Goal: Transaction & Acquisition: Purchase product/service

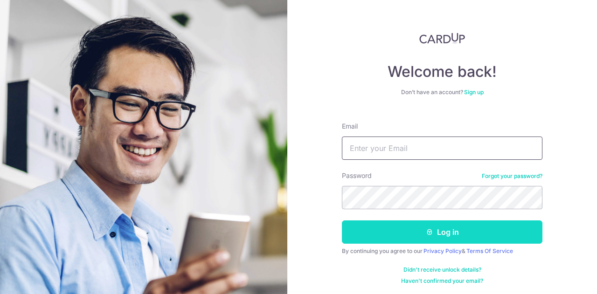
type input "[EMAIL_ADDRESS][DOMAIN_NAME]"
click at [460, 234] on button "Log in" at bounding box center [442, 231] width 200 height 23
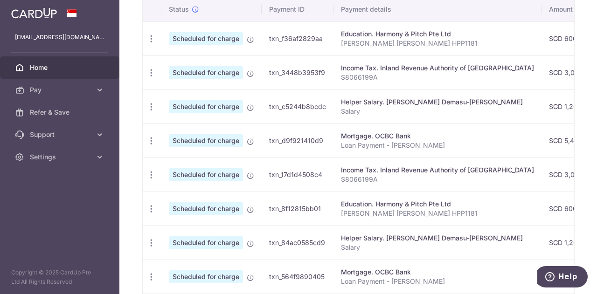
scroll to position [233, 0]
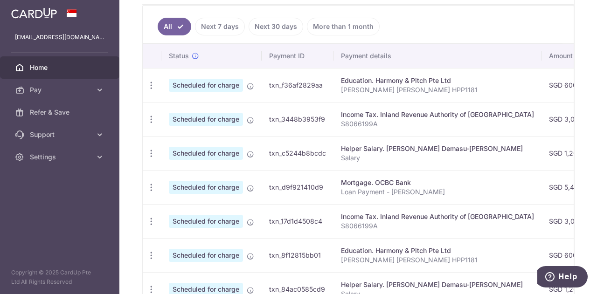
click at [279, 28] on link "Next 30 days" at bounding box center [275, 27] width 55 height 18
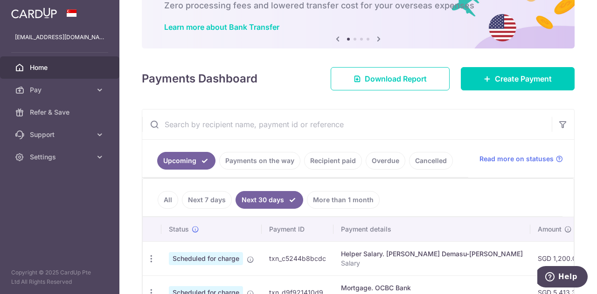
scroll to position [122, 0]
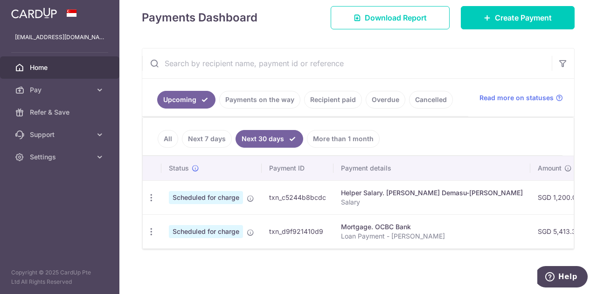
click at [189, 99] on link "Upcoming" at bounding box center [186, 100] width 58 height 18
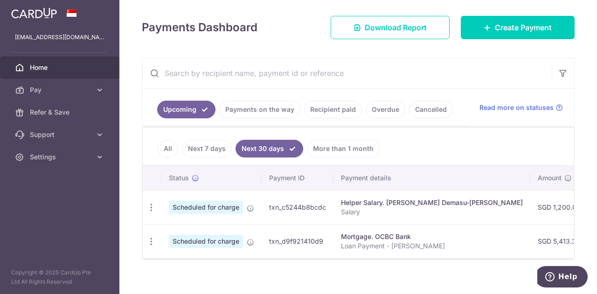
scroll to position [133, 0]
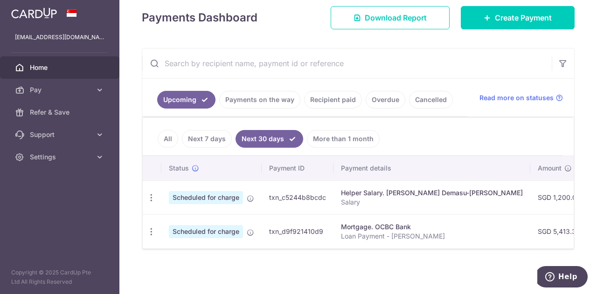
click at [64, 66] on span "Home" at bounding box center [61, 67] width 62 height 9
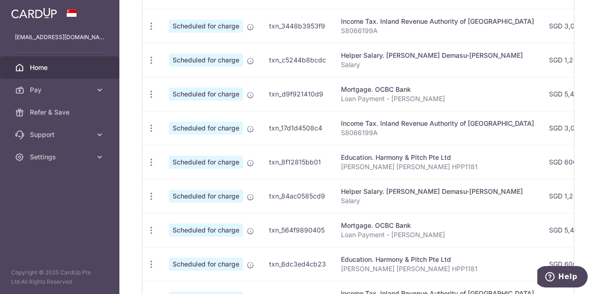
scroll to position [373, 0]
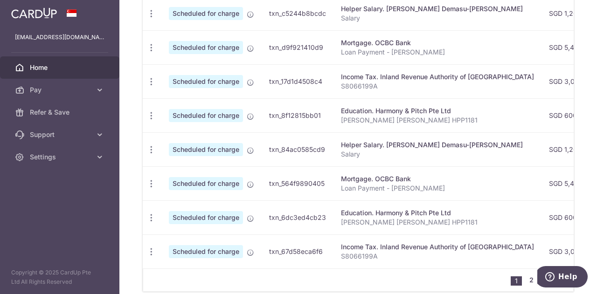
click at [526, 283] on link "2" at bounding box center [530, 280] width 11 height 11
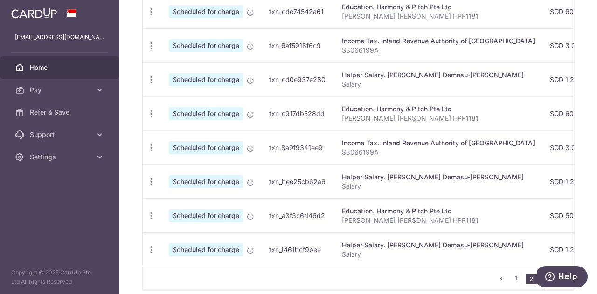
scroll to position [427, 0]
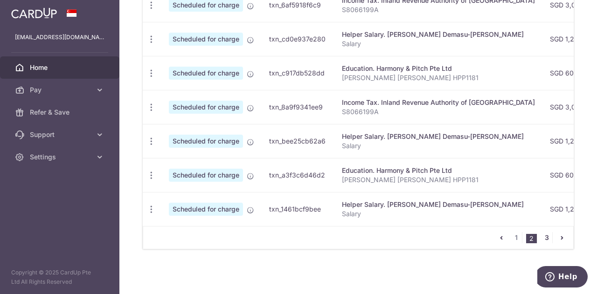
click at [542, 239] on link "3" at bounding box center [546, 237] width 11 height 11
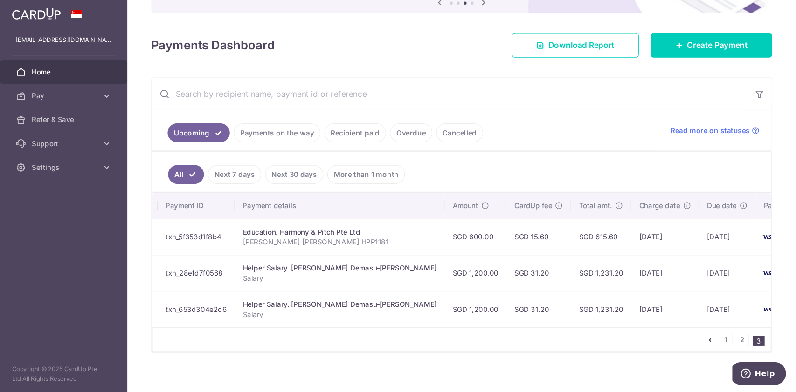
scroll to position [0, 64]
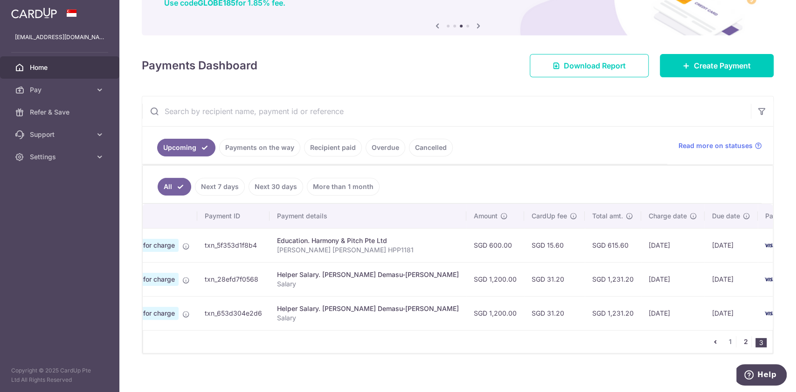
click at [596, 294] on link "2" at bounding box center [745, 342] width 11 height 11
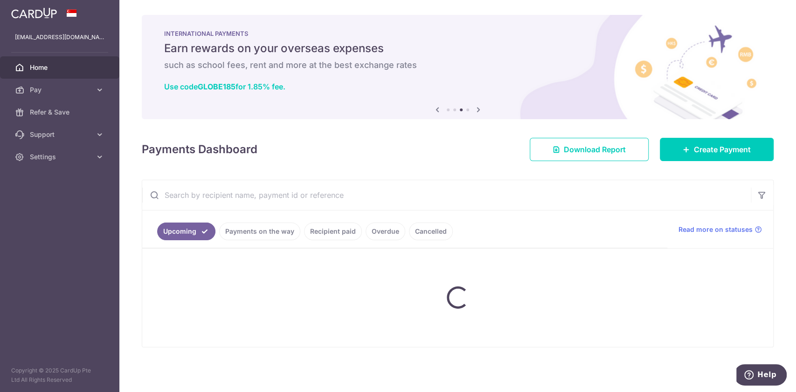
scroll to position [0, 0]
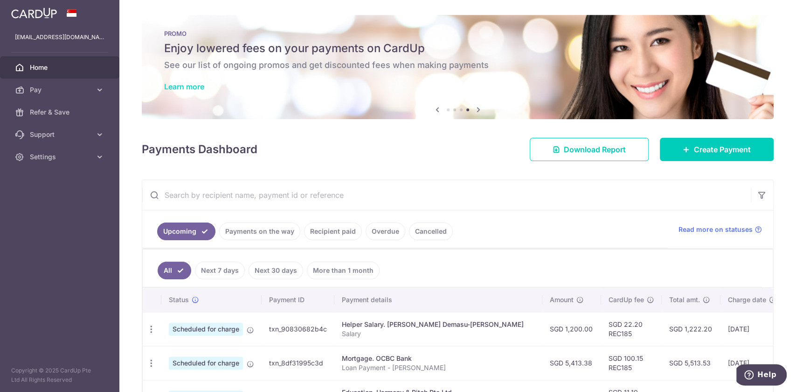
click at [200, 84] on link "Learn more" at bounding box center [184, 86] width 40 height 9
drag, startPoint x: 465, startPoint y: 254, endPoint x: 440, endPoint y: 212, distance: 48.5
click at [456, 181] on input "text" at bounding box center [446, 195] width 608 height 30
click at [317, 234] on link "Recipient paid" at bounding box center [333, 232] width 58 height 18
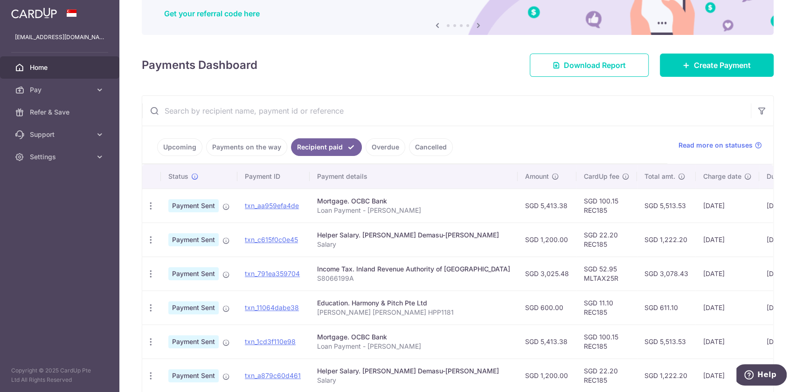
scroll to position [84, 0]
click at [432, 144] on link "Cancelled" at bounding box center [431, 148] width 44 height 18
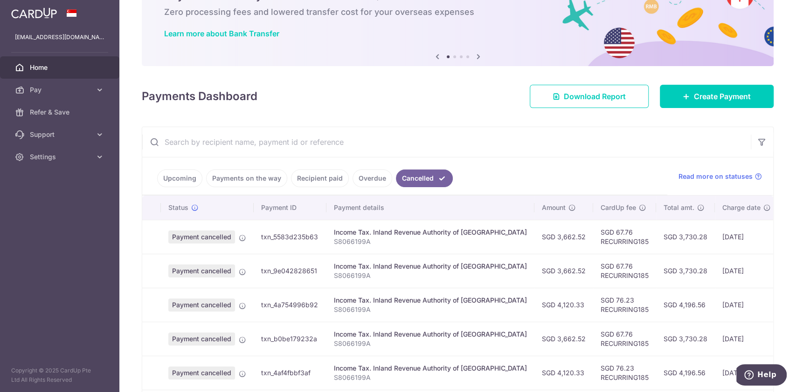
scroll to position [52, 0]
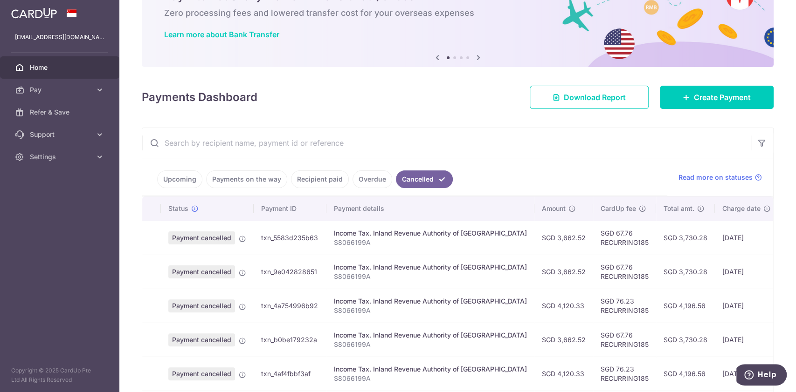
click at [316, 139] on input "text" at bounding box center [446, 143] width 608 height 30
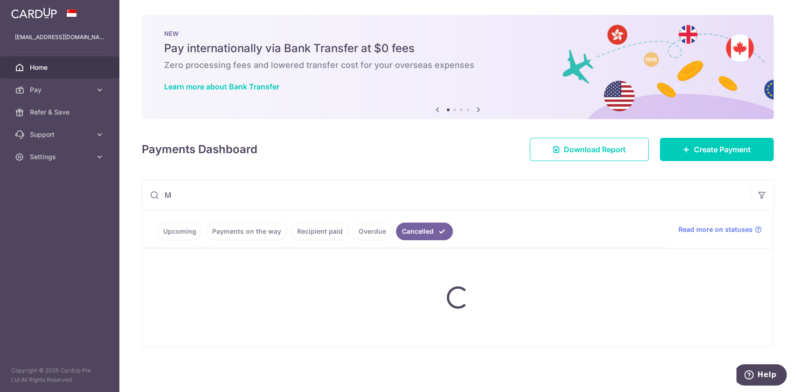
scroll to position [0, 0]
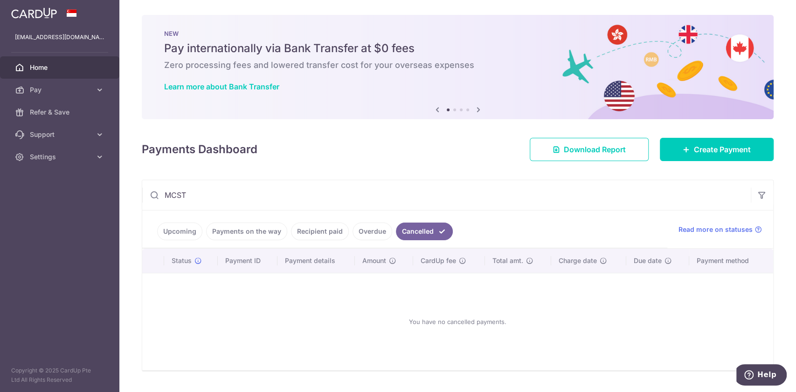
click at [369, 231] on link "Overdue" at bounding box center [372, 232] width 40 height 18
click at [327, 226] on link "Recipient paid" at bounding box center [320, 232] width 58 height 18
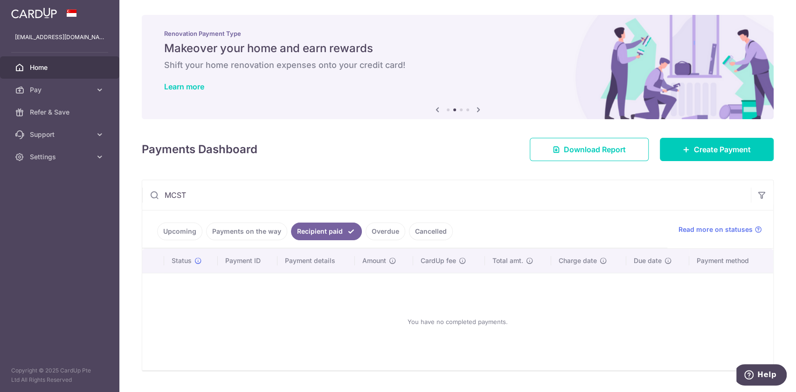
click at [152, 196] on icon at bounding box center [154, 195] width 9 height 9
click at [197, 196] on input "MCST" at bounding box center [446, 195] width 608 height 30
type input "MCST"
click at [66, 93] on span "Pay" at bounding box center [61, 89] width 62 height 9
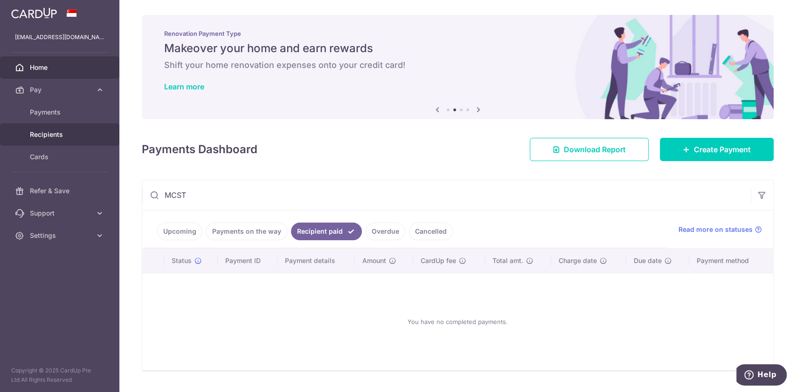
click at [75, 136] on span "Recipients" at bounding box center [61, 134] width 62 height 9
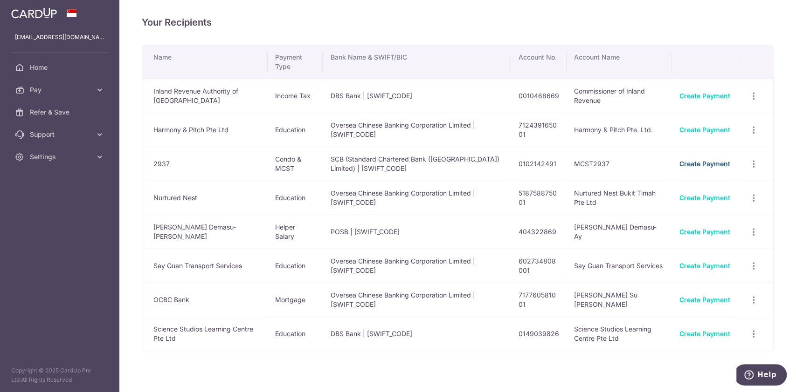
click at [691, 166] on link "Create Payment" at bounding box center [704, 164] width 51 height 8
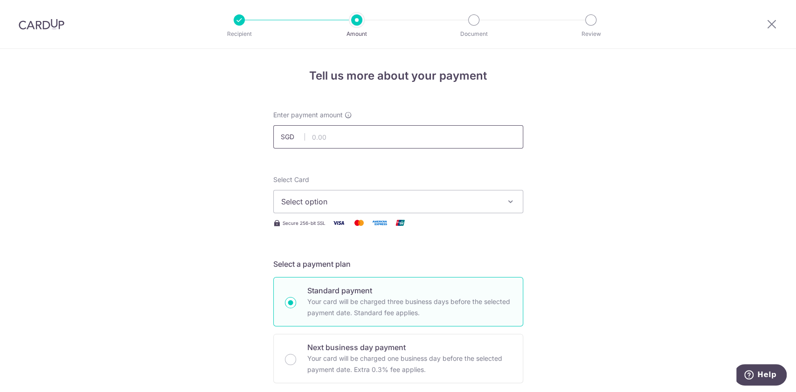
click at [454, 132] on input "text" at bounding box center [398, 136] width 250 height 23
click at [460, 129] on input "text" at bounding box center [398, 136] width 250 height 23
type input "2,746.80"
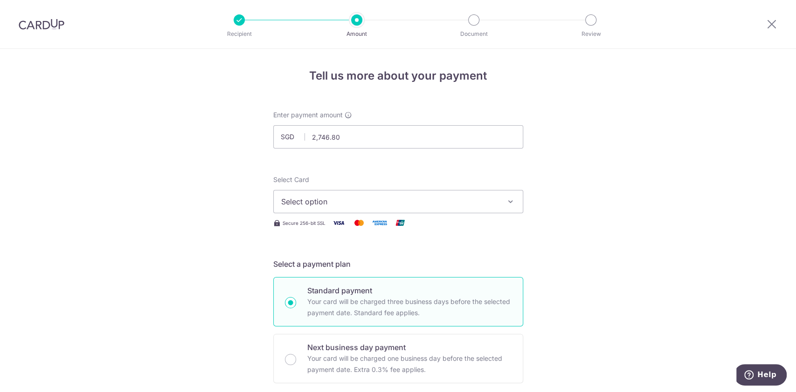
click at [481, 202] on span "Select option" at bounding box center [389, 201] width 217 height 11
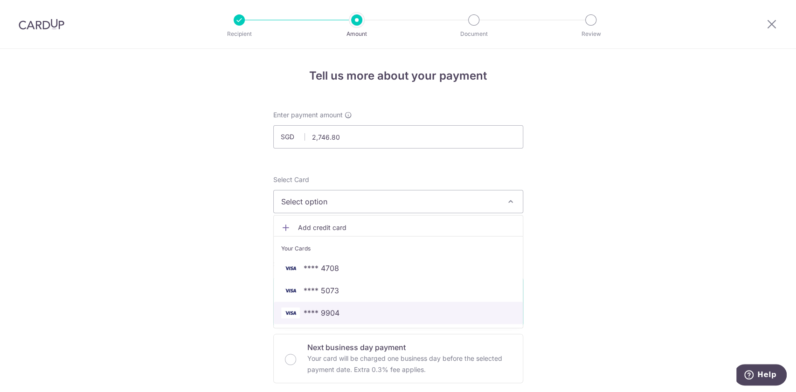
drag, startPoint x: 447, startPoint y: 314, endPoint x: 563, endPoint y: 293, distance: 117.9
click at [447, 314] on span "**** 9904" at bounding box center [398, 313] width 234 height 11
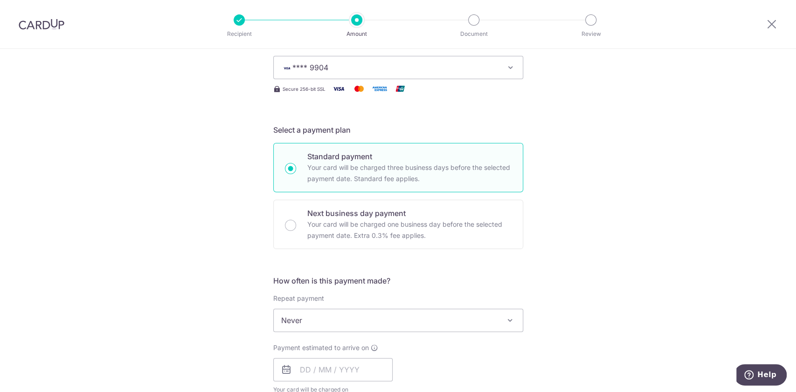
scroll to position [186, 0]
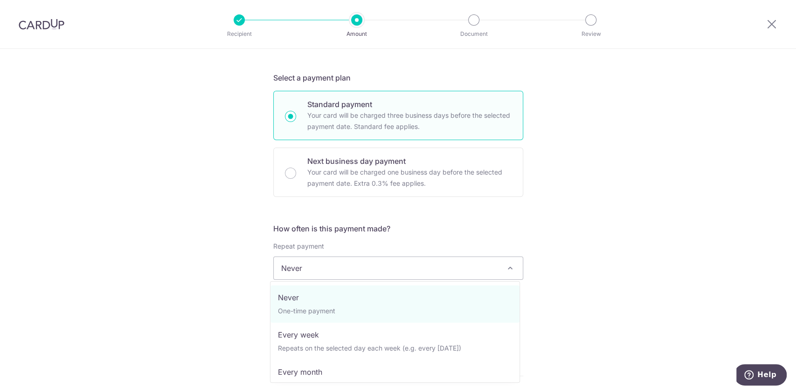
click at [473, 277] on span "Never" at bounding box center [398, 268] width 249 height 22
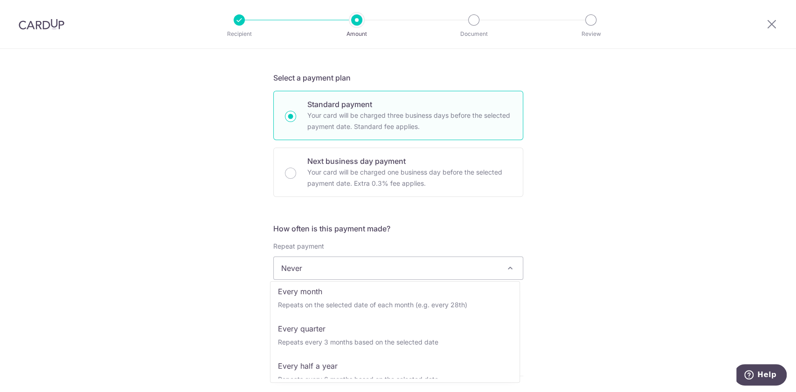
scroll to position [82, 0]
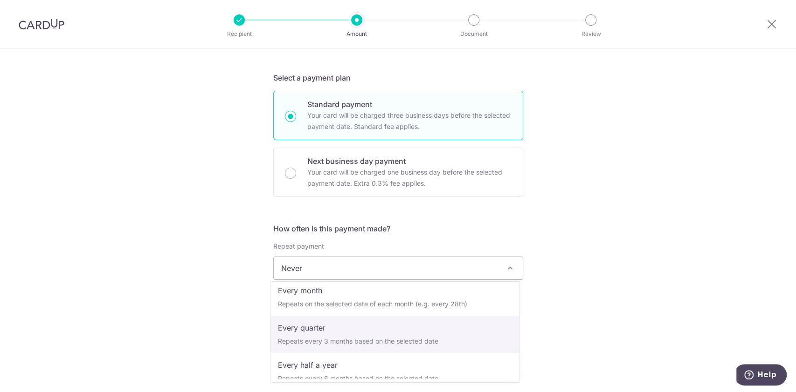
select select "4"
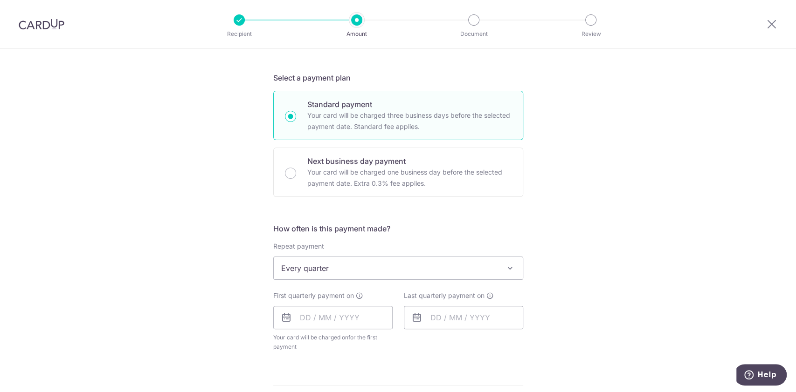
scroll to position [248, 0]
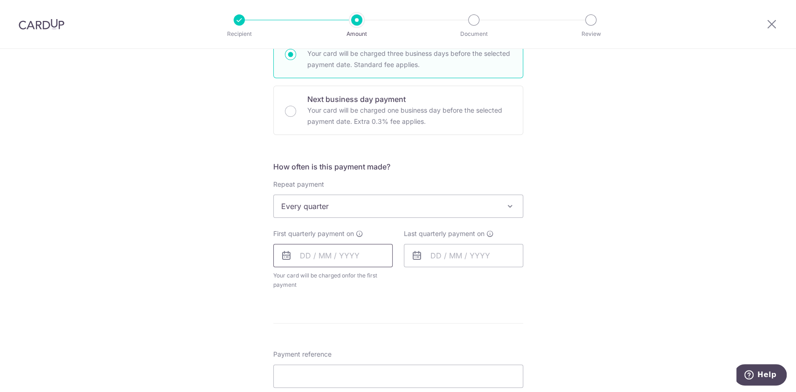
click at [304, 255] on input "text" at bounding box center [332, 255] width 119 height 23
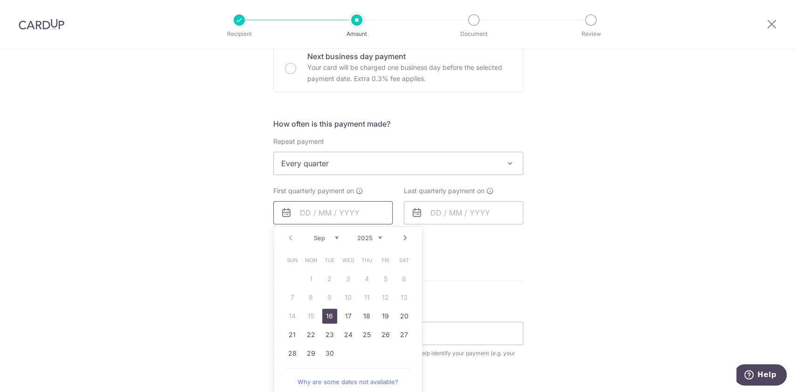
scroll to position [310, 0]
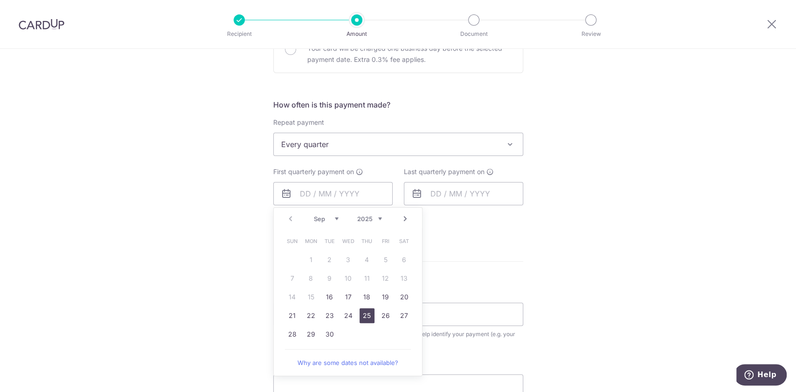
click at [365, 315] on link "25" at bounding box center [366, 316] width 15 height 15
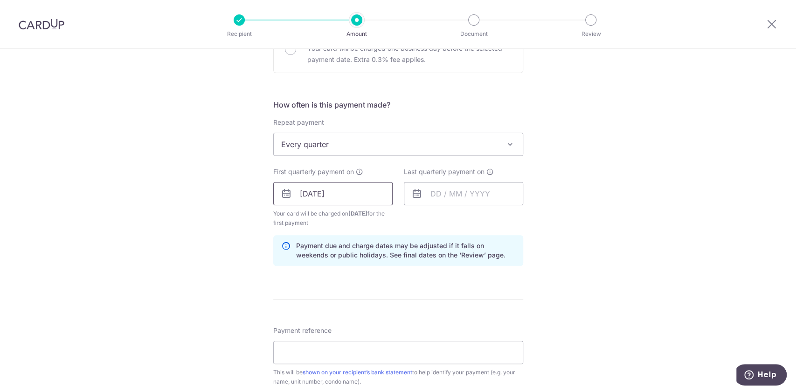
click at [328, 201] on input "25/09/2025" at bounding box center [332, 193] width 119 height 23
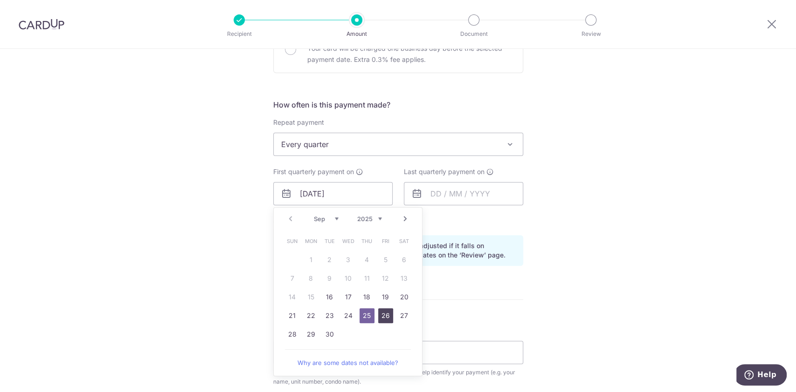
click at [383, 314] on link "26" at bounding box center [385, 316] width 15 height 15
type input "[DATE]"
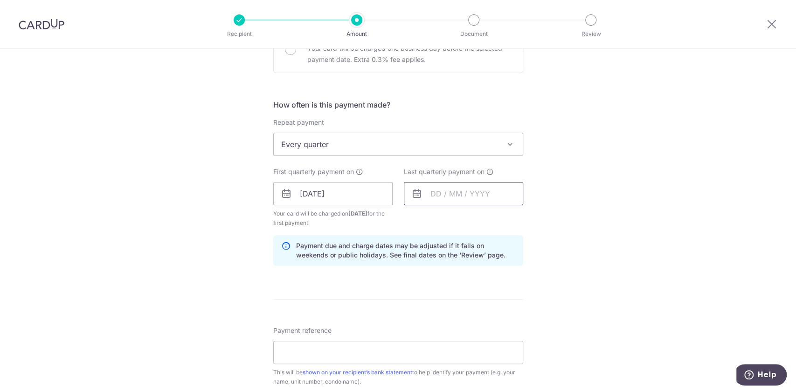
click at [426, 195] on input "text" at bounding box center [463, 193] width 119 height 23
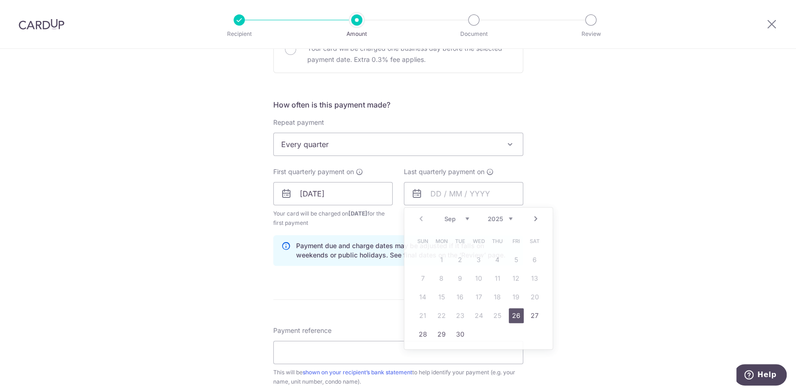
click at [623, 215] on div "Tell us more about your payment Enter payment amount SGD 2,746.80 2746.80 Selec…" at bounding box center [398, 183] width 796 height 891
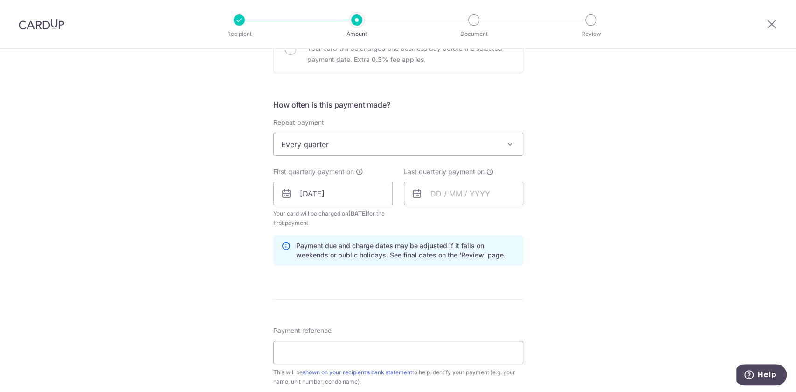
scroll to position [373, 0]
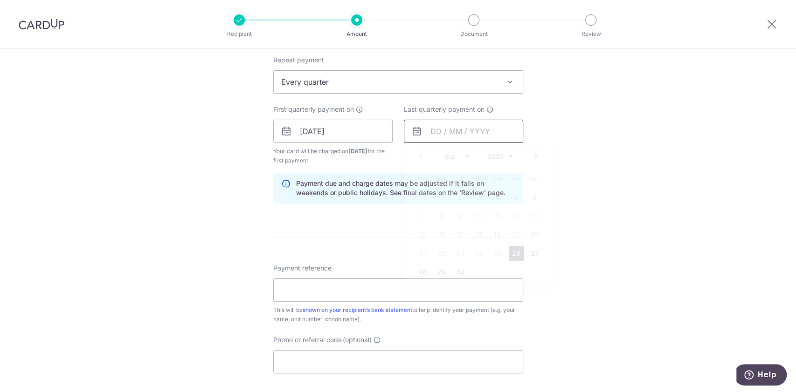
click at [436, 129] on input "text" at bounding box center [463, 131] width 119 height 23
click at [531, 159] on link "Next" at bounding box center [535, 156] width 11 height 11
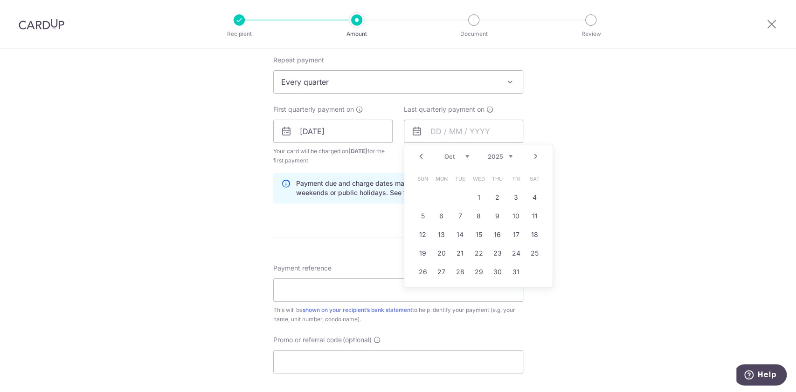
click at [531, 159] on link "Next" at bounding box center [535, 156] width 11 height 11
click at [510, 250] on link "26" at bounding box center [516, 253] width 15 height 15
type input "26/12/2025"
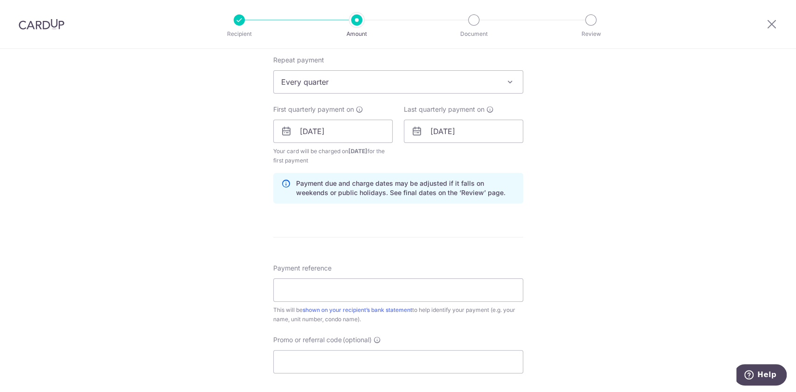
click at [592, 234] on div "Tell us more about your payment Enter payment amount SGD 2,746.80 2746.80 Selec…" at bounding box center [398, 121] width 796 height 891
click at [302, 282] on input "Payment reference" at bounding box center [398, 290] width 250 height 23
type input "#119/1900028"
click at [440, 327] on div "Payment reference #119/1900028 12/35 This will be shown on your recipient’s ban…" at bounding box center [398, 319] width 250 height 110
click at [436, 358] on input "Promo or referral code (optional)" at bounding box center [398, 362] width 250 height 23
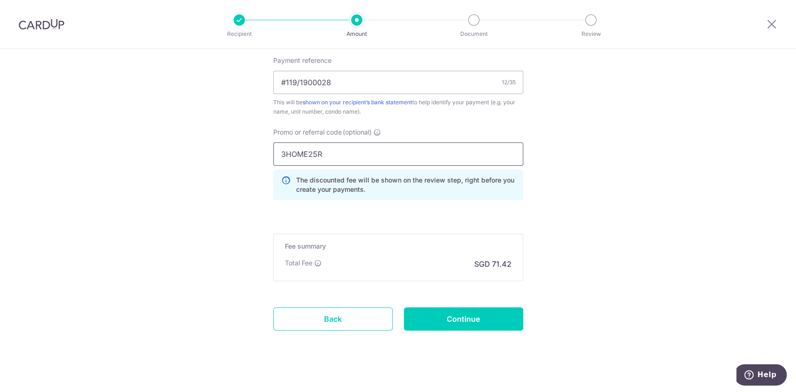
scroll to position [588, 0]
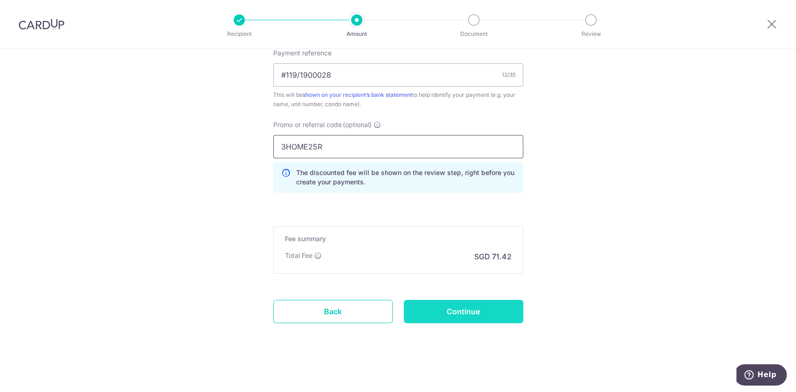
type input "3HOME25R"
click at [470, 304] on input "Continue" at bounding box center [463, 311] width 119 height 23
type input "Create Schedule"
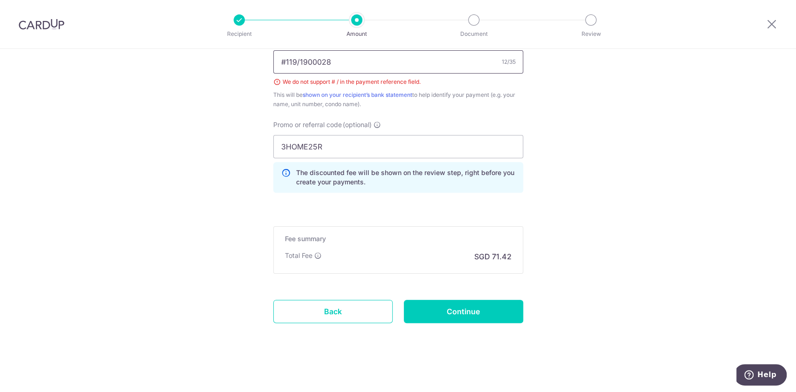
click at [282, 59] on input "#119/1900028" at bounding box center [398, 61] width 250 height 23
type input "119/1900028"
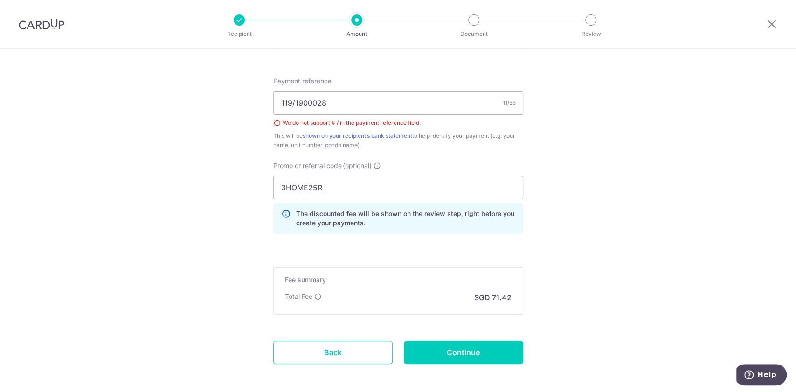
scroll to position [554, 0]
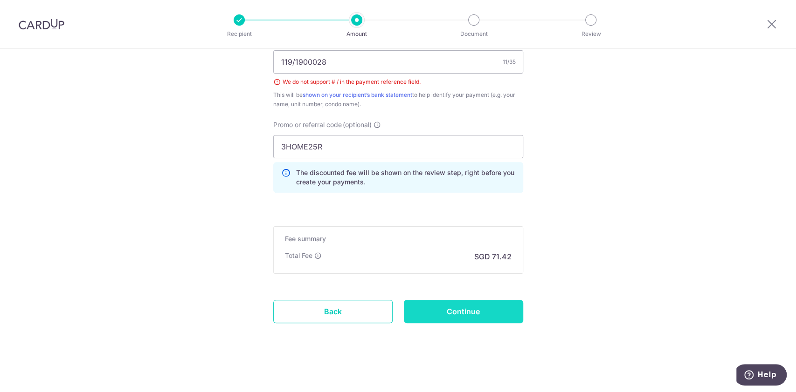
click at [480, 308] on input "Continue" at bounding box center [463, 311] width 119 height 23
type input "Create Schedule"
click at [290, 59] on input "119/1900028" at bounding box center [398, 61] width 250 height 23
type input "119-1900028"
click at [468, 310] on input "Continue" at bounding box center [463, 311] width 119 height 23
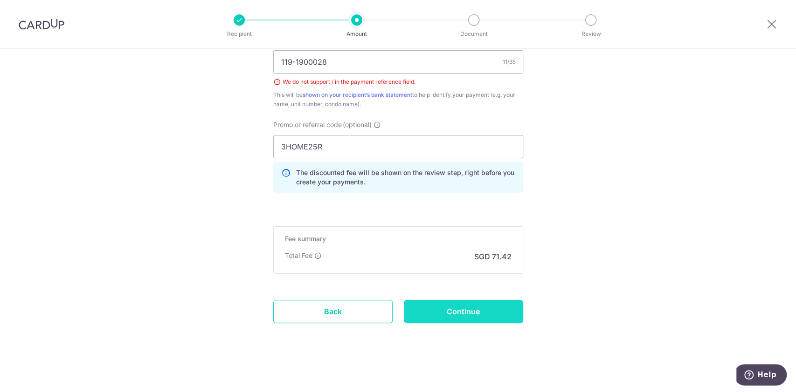
type input "Create Schedule"
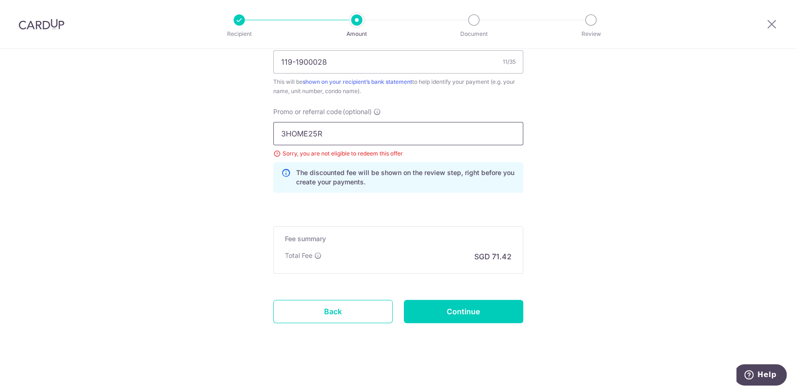
click at [348, 124] on input "3HOME25R" at bounding box center [398, 133] width 250 height 23
drag, startPoint x: 351, startPoint y: 130, endPoint x: 305, endPoint y: 131, distance: 46.6
click at [305, 131] on input "3HOME25R" at bounding box center [398, 133] width 250 height 23
type input "3"
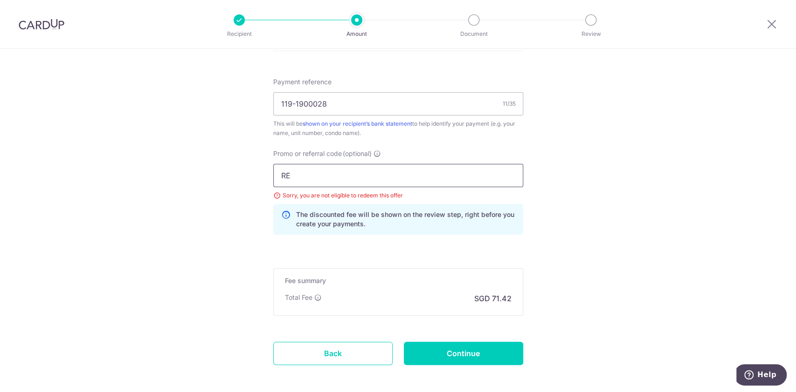
scroll to position [554, 0]
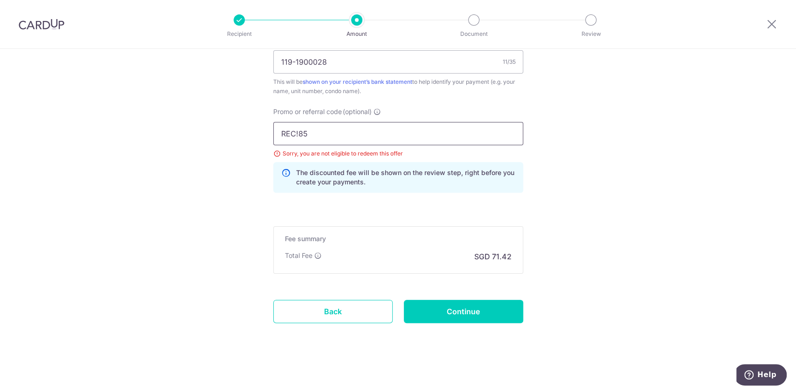
click at [295, 131] on input "REC!85" at bounding box center [398, 133] width 250 height 23
type input "REC185"
click at [496, 308] on input "Continue" at bounding box center [463, 311] width 119 height 23
type input "Update Schedule"
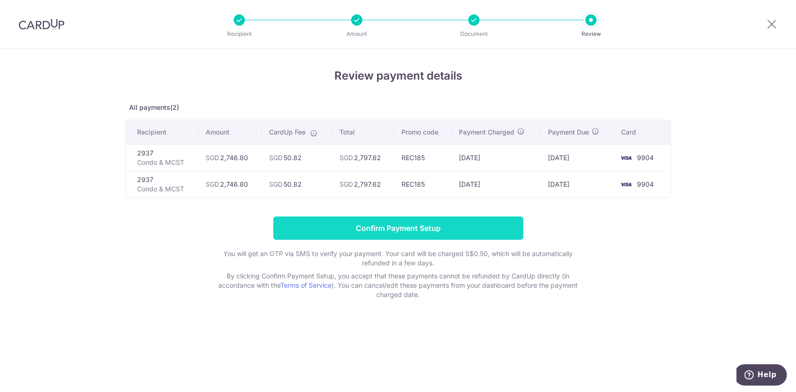
click at [495, 229] on input "Confirm Payment Setup" at bounding box center [398, 228] width 250 height 23
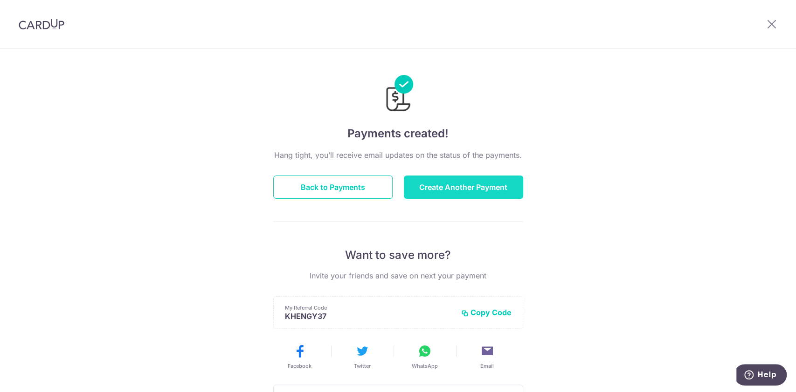
click at [456, 188] on button "Create Another Payment" at bounding box center [463, 187] width 119 height 23
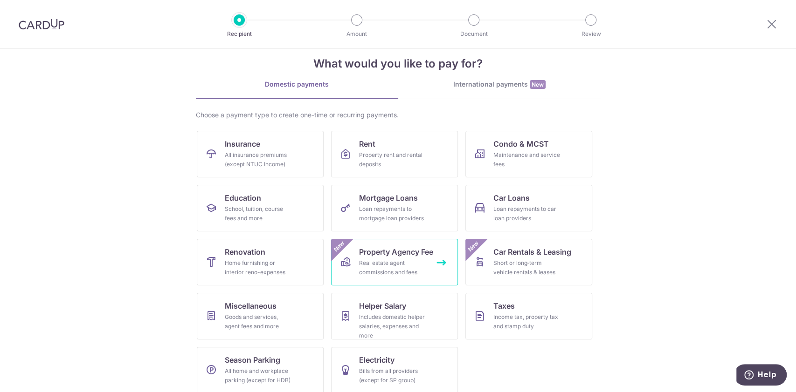
scroll to position [24, 0]
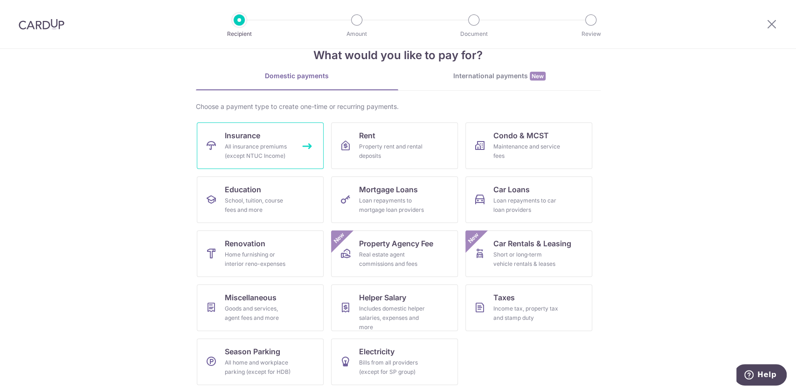
click at [286, 155] on div "All insurance premiums (except NTUC Income)" at bounding box center [258, 151] width 67 height 19
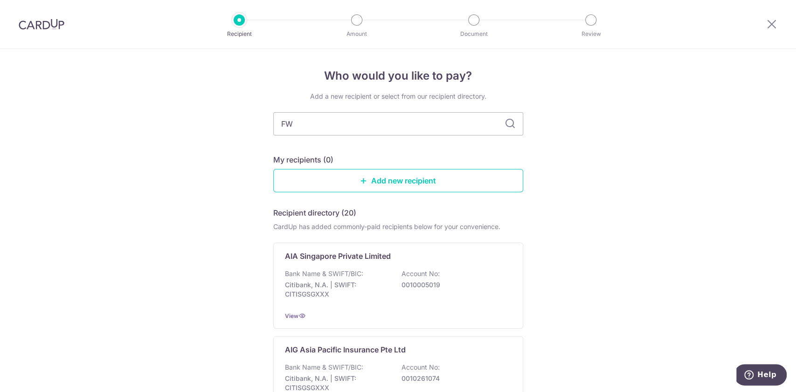
type input "FWD"
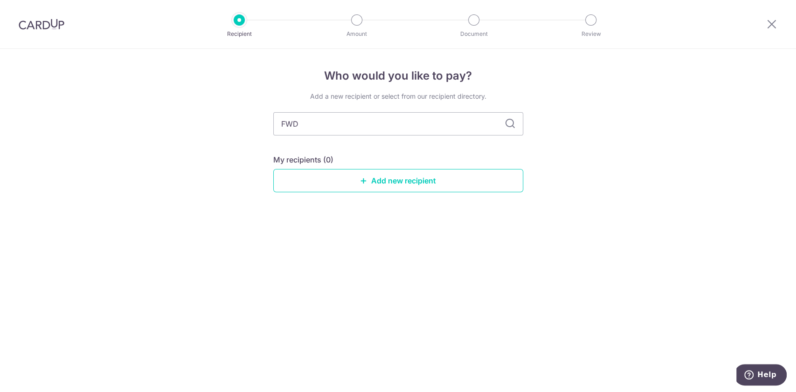
click at [512, 124] on icon at bounding box center [509, 123] width 11 height 11
click at [417, 117] on input "FWD" at bounding box center [398, 123] width 250 height 23
type input "F"
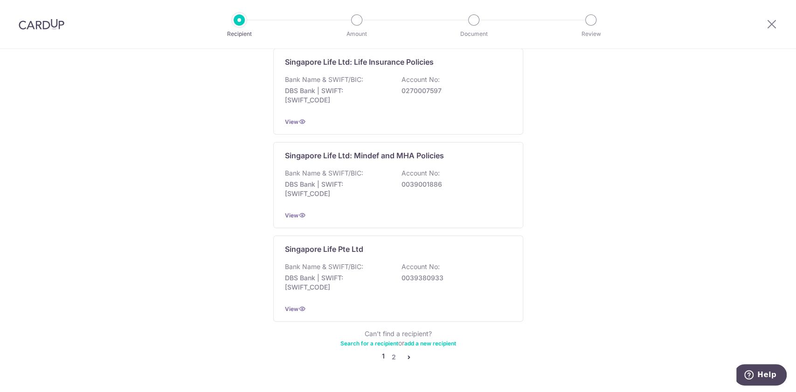
scroll to position [870, 0]
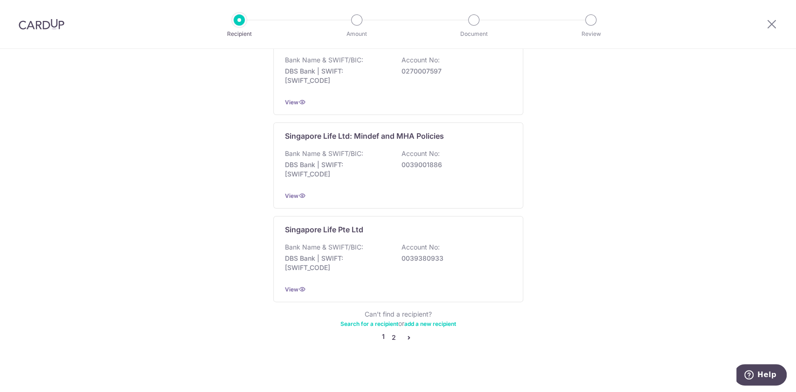
click at [392, 332] on link "2" at bounding box center [393, 337] width 11 height 11
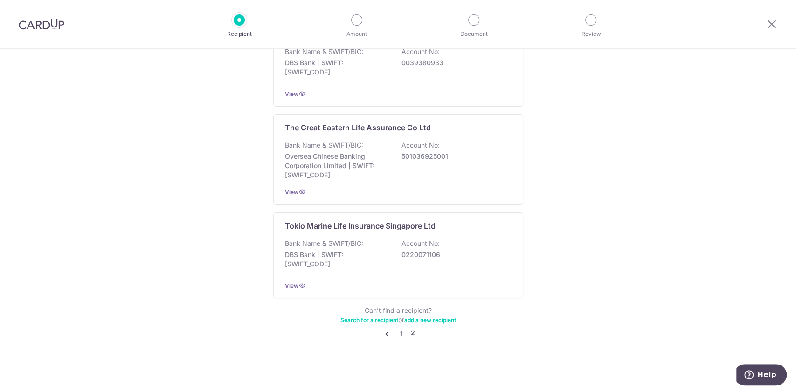
scroll to position [317, 0]
click at [398, 330] on link "1" at bounding box center [401, 333] width 11 height 11
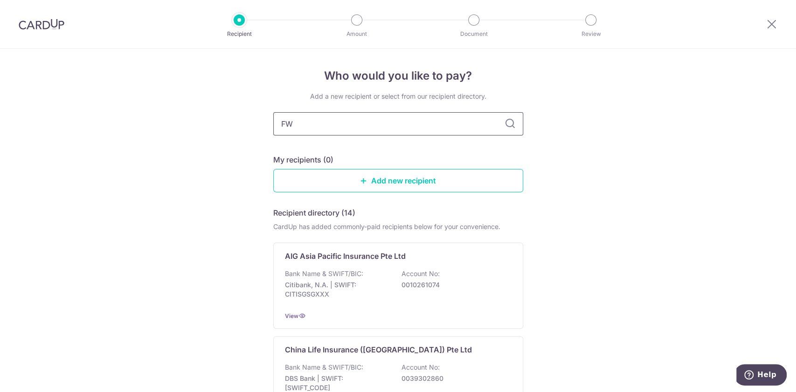
type input "FWD"
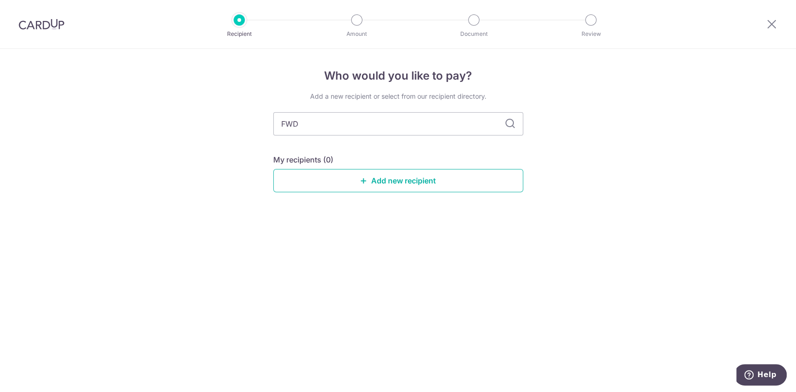
drag, startPoint x: 402, startPoint y: 184, endPoint x: 446, endPoint y: 137, distance: 64.7
click at [402, 184] on link "Add new recipient" at bounding box center [398, 180] width 250 height 23
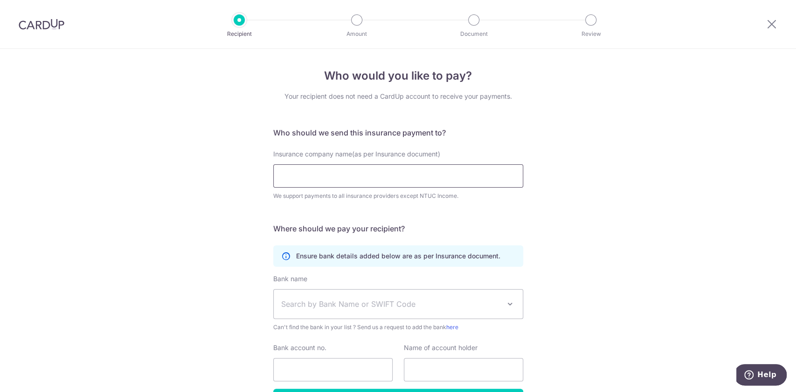
click at [369, 175] on input "Insurance company name(as per Insurance document)" at bounding box center [398, 176] width 250 height 23
click at [568, 229] on div "Who would you like to pay? Your recipient does not need a CardUp account to rec…" at bounding box center [398, 252] width 796 height 407
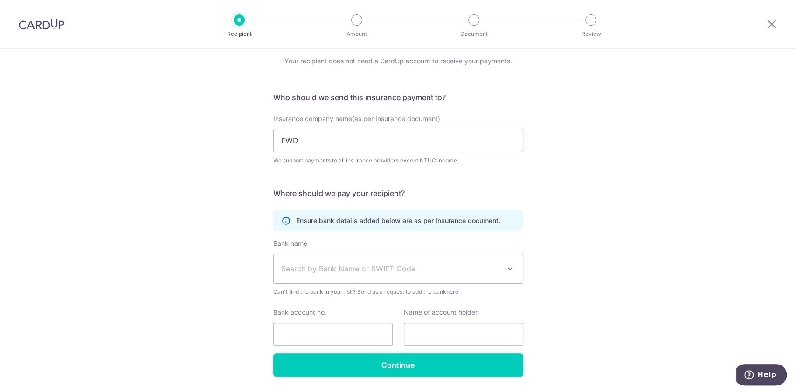
scroll to position [62, 0]
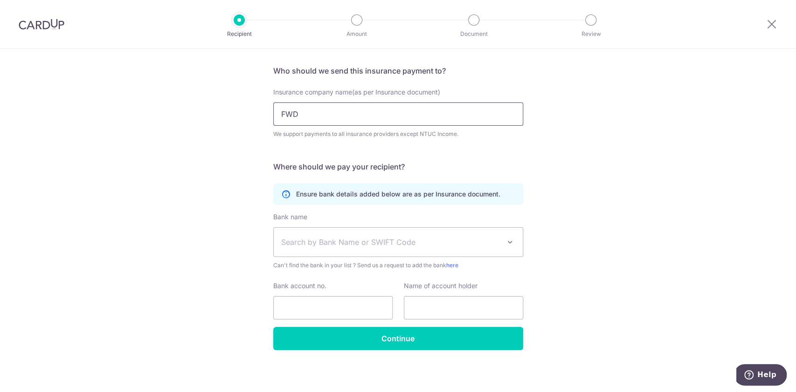
click at [385, 110] on input "FWD" at bounding box center [398, 114] width 250 height 23
paste input "FWD Singapore Pte. Ltd"
click at [295, 113] on input "FWD FWD Singapore Pte. Ltd" at bounding box center [398, 114] width 250 height 23
type input "FWD Singapore Pte. Ltd"
click at [334, 241] on span "Search by Bank Name or SWIFT Code" at bounding box center [390, 242] width 219 height 11
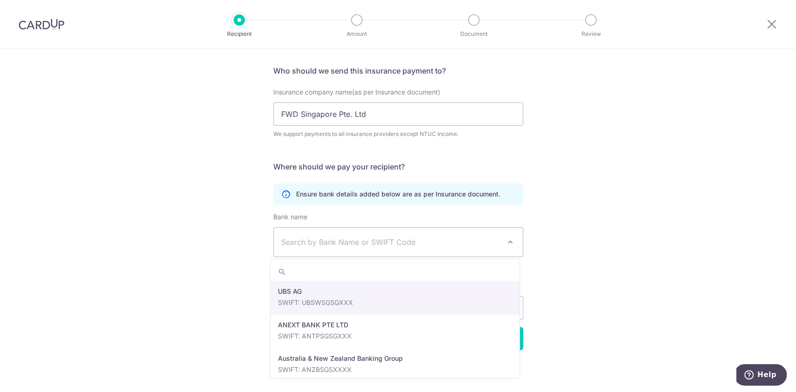
click at [365, 232] on span "Search by Bank Name or SWIFT Code" at bounding box center [398, 242] width 249 height 29
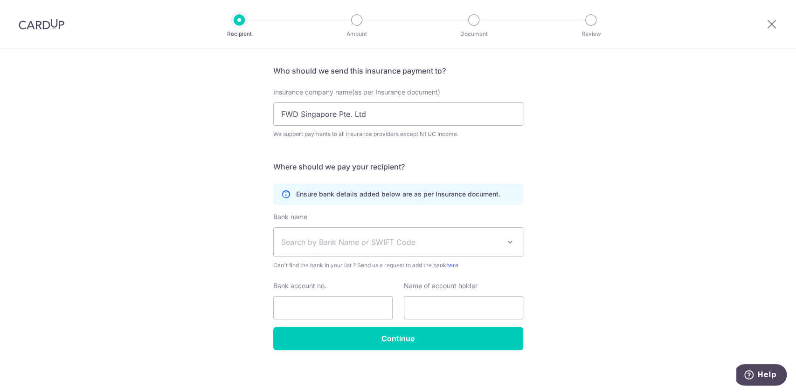
click at [364, 237] on span "Search by Bank Name or SWIFT Code" at bounding box center [390, 242] width 219 height 11
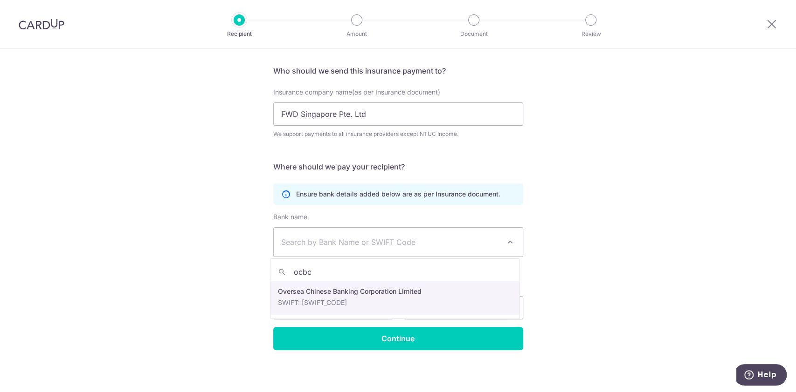
type input "ocbc"
select select "12"
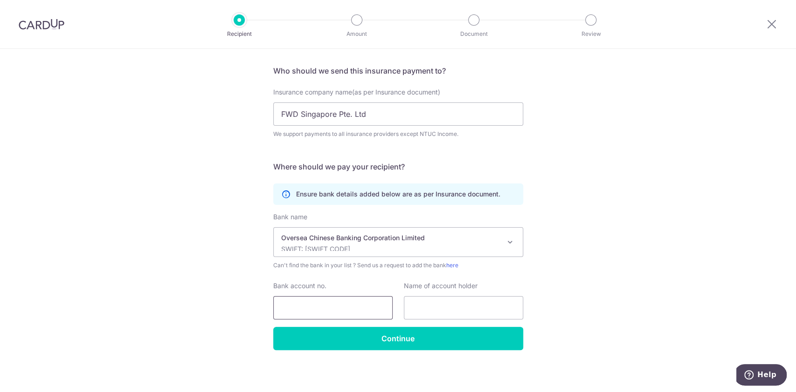
click at [323, 310] on input "Bank account no." at bounding box center [332, 307] width 119 height 23
paste input "713-636025-001"
type input "713-636025-001"
click at [460, 311] on input "text" at bounding box center [463, 307] width 119 height 23
click at [637, 279] on div "Who would you like to pay? Your recipient does not need a CardUp account to rec…" at bounding box center [398, 190] width 796 height 407
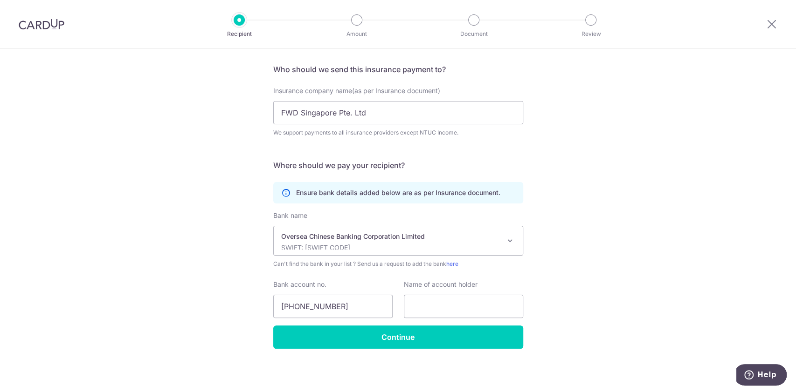
scroll to position [63, 0]
click at [429, 303] on input "text" at bounding box center [463, 306] width 119 height 23
paste input "FWD Singapore Pte. Ltd"
type input "FWD Singapore Pte. Ltd"
click at [585, 238] on div "Who would you like to pay? Your recipient does not need a CardUp account to rec…" at bounding box center [398, 189] width 796 height 407
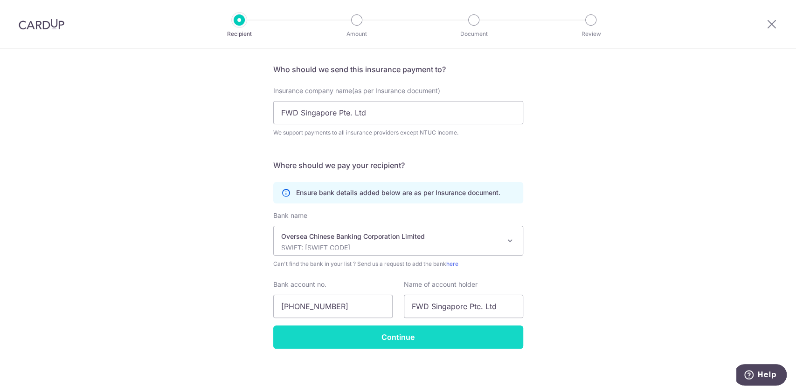
click at [459, 337] on input "Continue" at bounding box center [398, 337] width 250 height 23
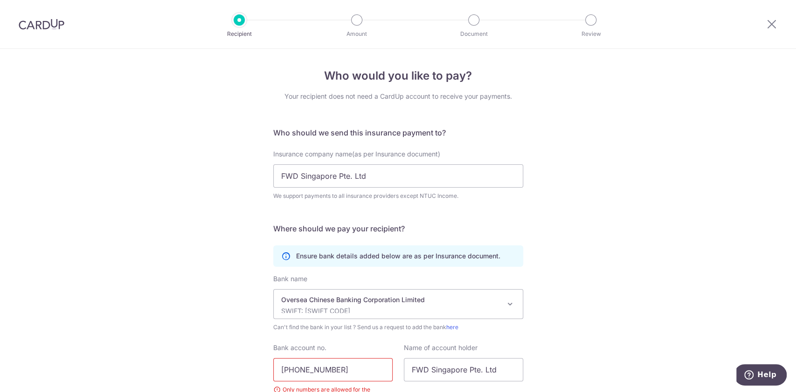
scroll to position [86, 0]
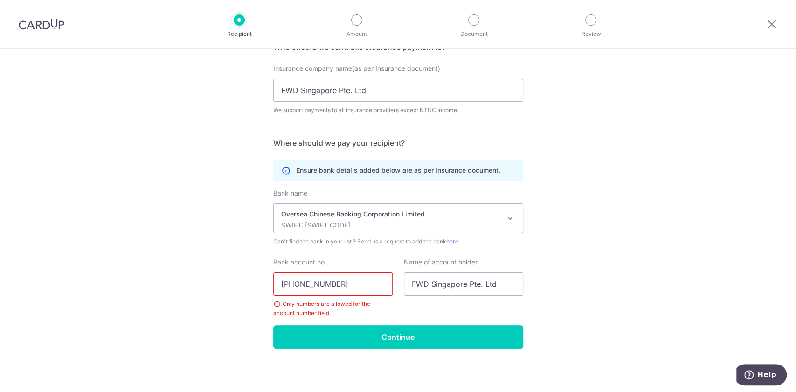
click at [289, 282] on input "[PHONE_NUMBER]" at bounding box center [332, 284] width 119 height 23
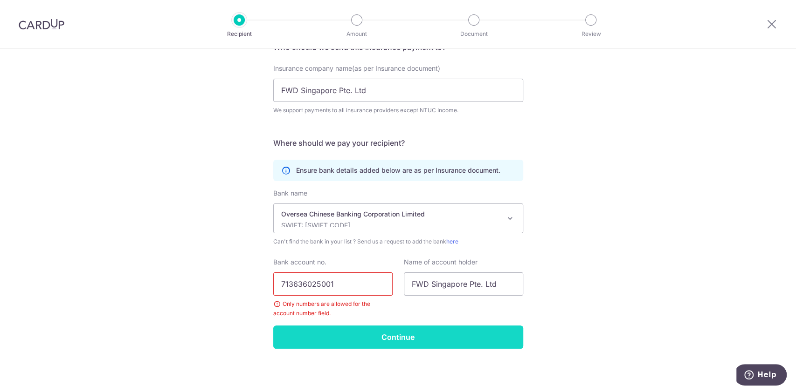
type input "713636025001"
click at [429, 338] on input "Continue" at bounding box center [398, 337] width 250 height 23
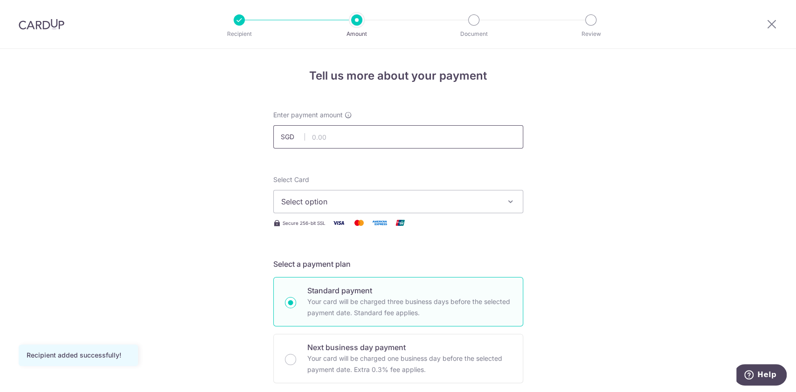
click at [356, 135] on input "text" at bounding box center [398, 136] width 250 height 23
type input "6,881.23"
click at [362, 196] on span "Select option" at bounding box center [389, 201] width 217 height 11
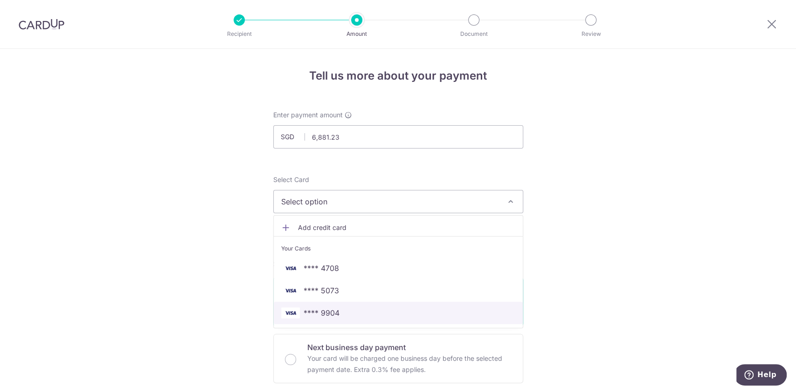
click at [323, 317] on span "**** 9904" at bounding box center [321, 313] width 36 height 11
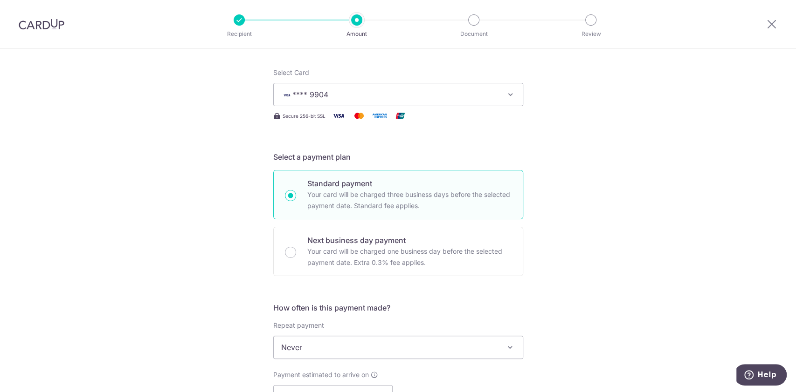
scroll to position [124, 0]
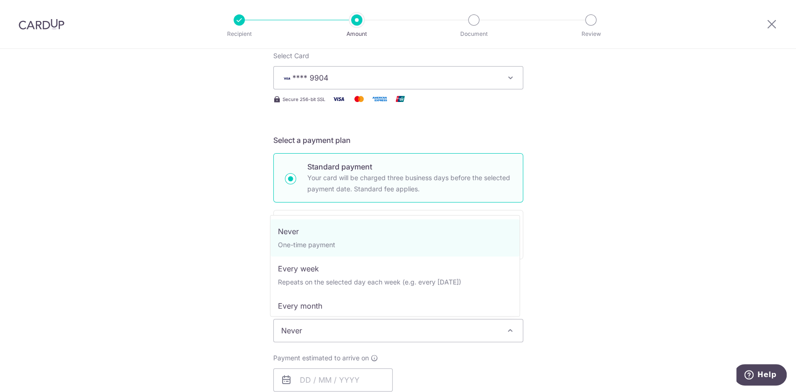
click at [465, 330] on span "Never" at bounding box center [398, 331] width 249 height 22
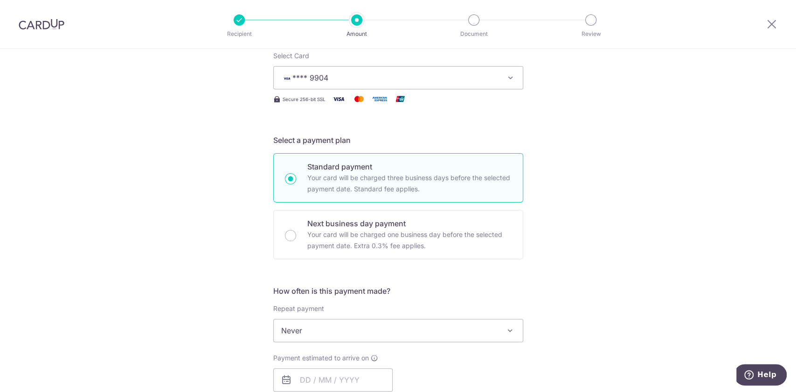
click at [549, 295] on div "Tell us more about your payment Enter payment amount SGD 6,881.23 6881.23 Recip…" at bounding box center [398, 346] width 796 height 843
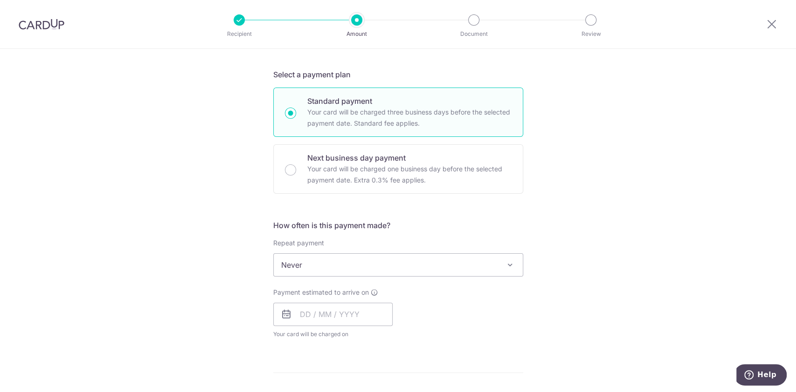
scroll to position [248, 0]
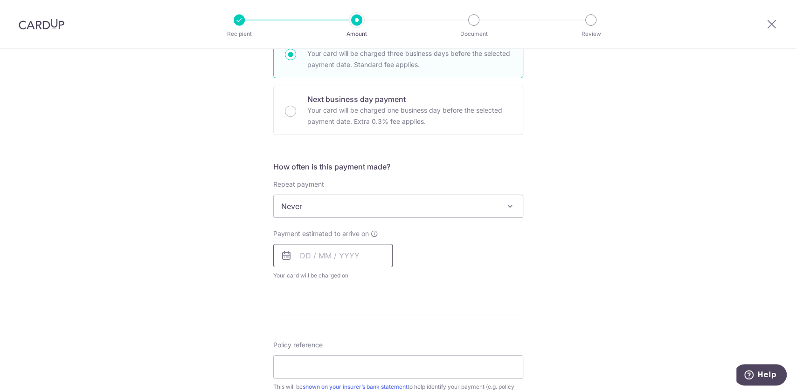
click at [292, 253] on input "text" at bounding box center [332, 255] width 119 height 23
click at [324, 361] on link "16" at bounding box center [329, 359] width 15 height 15
type input "[DATE]"
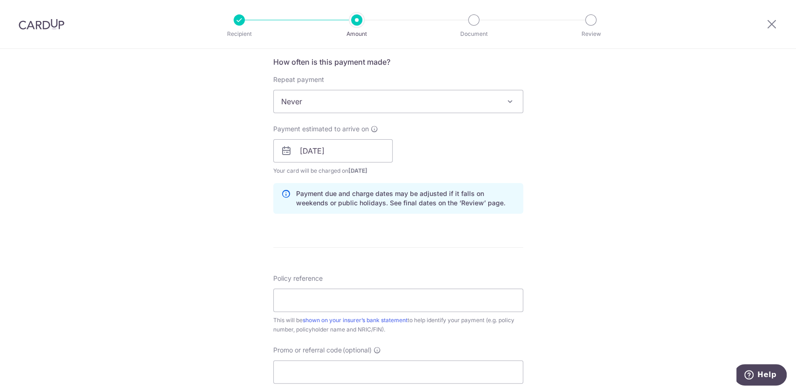
scroll to position [373, 0]
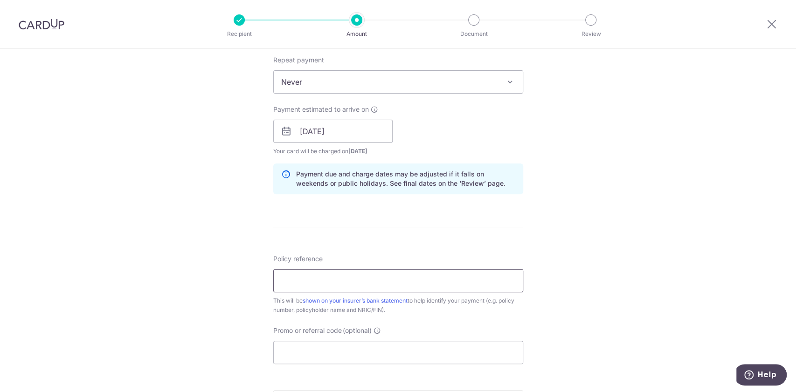
click at [362, 285] on input "Policy reference" at bounding box center [398, 280] width 250 height 23
paste input "80217729"
type input "80217729"
click at [577, 313] on div "Tell us more about your payment Enter payment amount SGD 6,881.23 6881.23 Recip…" at bounding box center [398, 116] width 796 height 881
click at [369, 350] on input "Promo or referral code (optional)" at bounding box center [398, 352] width 250 height 23
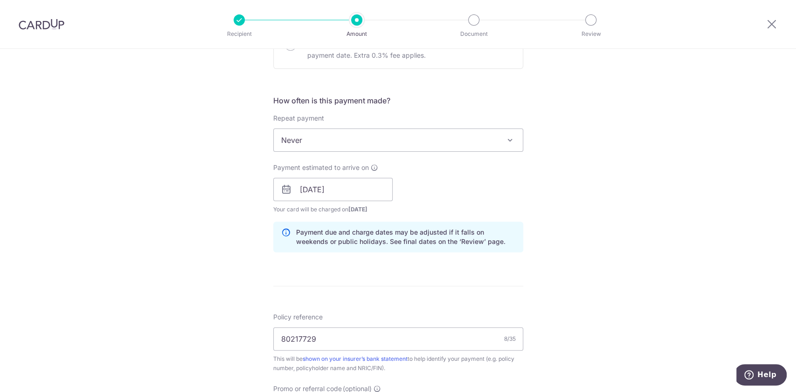
scroll to position [248, 0]
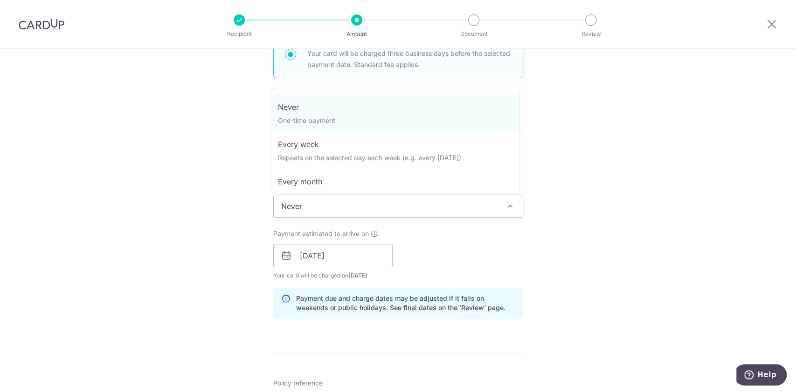
click at [415, 212] on span "Never" at bounding box center [398, 206] width 249 height 22
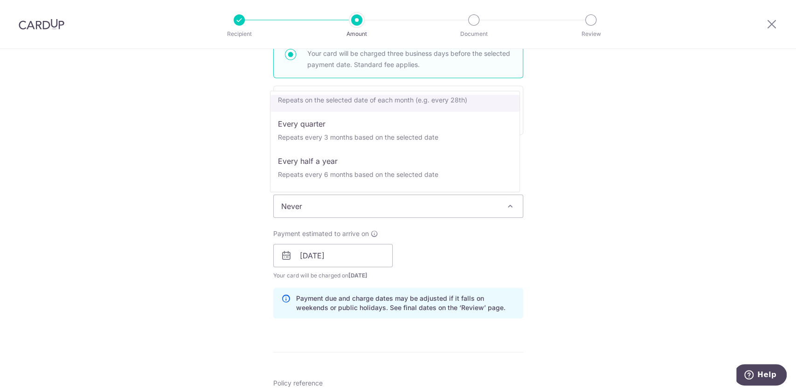
scroll to position [124, 0]
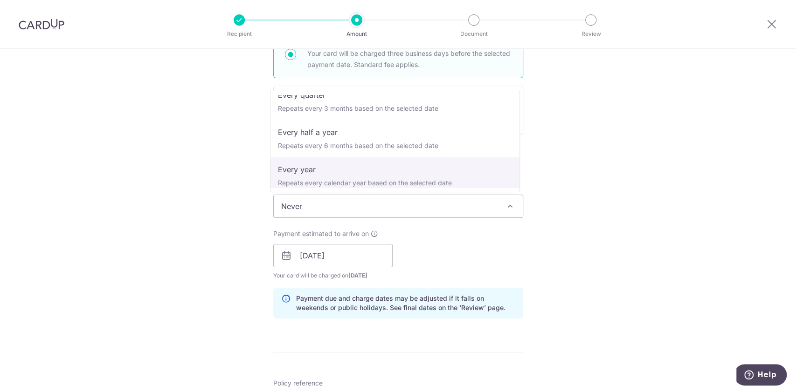
select select "6"
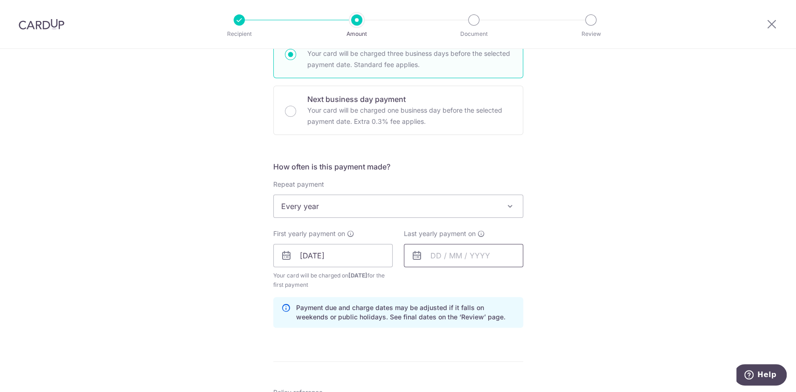
click at [433, 254] on input "text" at bounding box center [463, 255] width 119 height 23
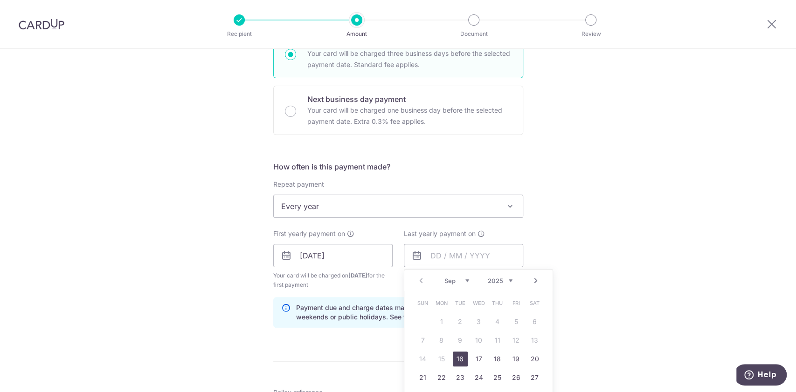
click at [506, 282] on select "2025 2026 2027 2028 2029 2030 2031 2032 2033 2034 2035" at bounding box center [500, 280] width 25 height 7
click at [457, 320] on link "1" at bounding box center [460, 322] width 15 height 15
type input "01/09/2026"
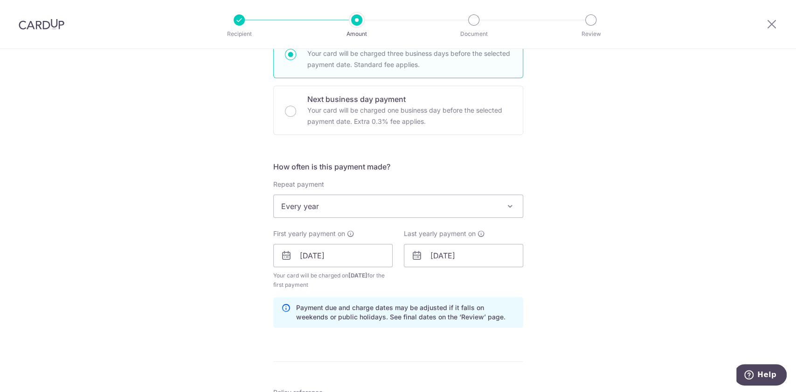
click at [559, 261] on div "Tell us more about your payment Enter payment amount SGD 6,881.23 6881.23 Recip…" at bounding box center [398, 245] width 796 height 891
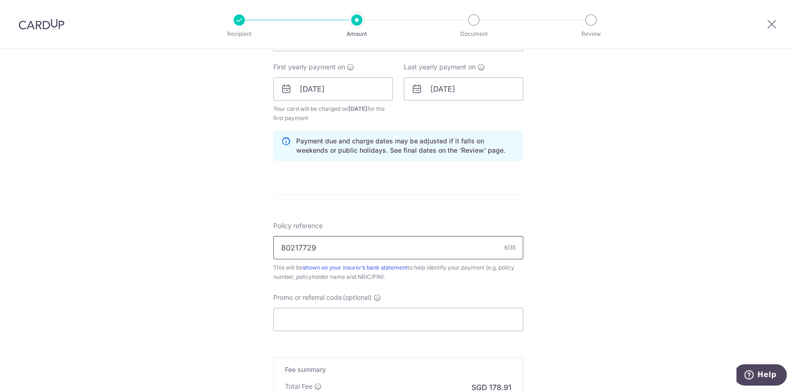
scroll to position [435, 0]
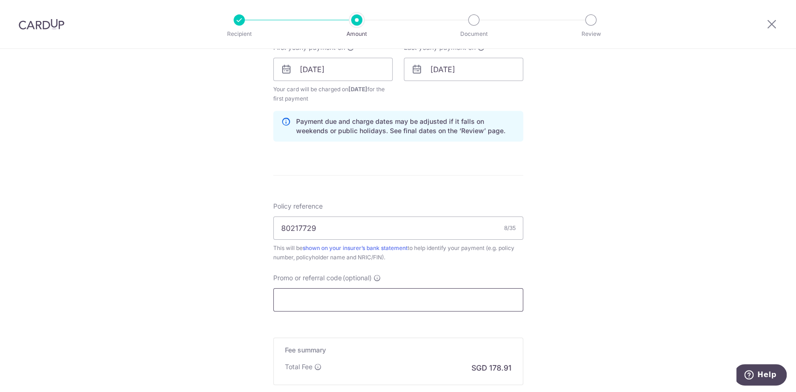
click at [374, 303] on input "Promo or referral code (optional)" at bounding box center [398, 300] width 250 height 23
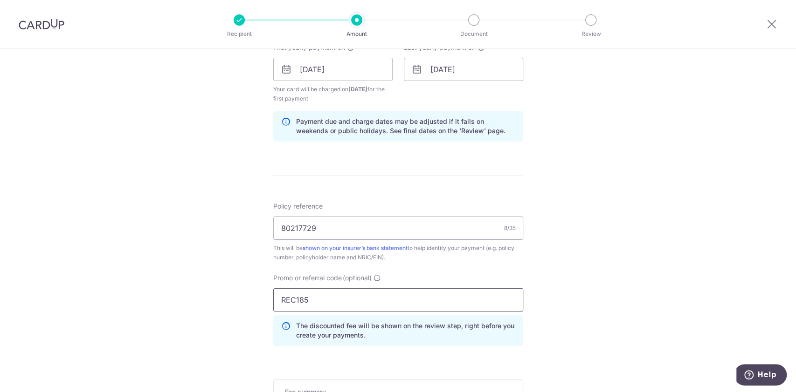
type input "REC185"
click at [615, 341] on div "Tell us more about your payment Enter payment amount SGD 6,881.23 6881.23 Recip…" at bounding box center [398, 80] width 796 height 933
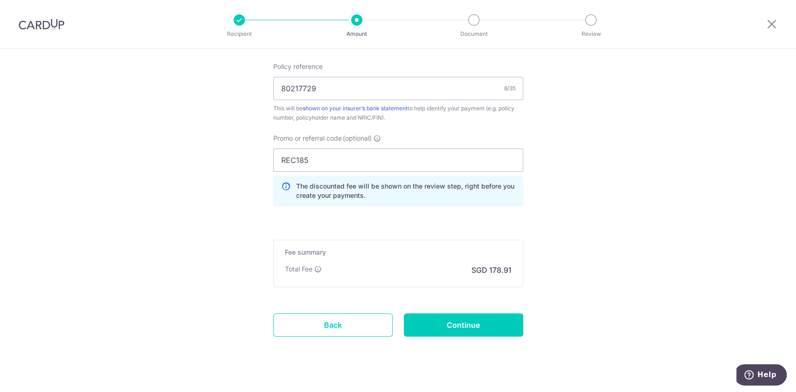
scroll to position [588, 0]
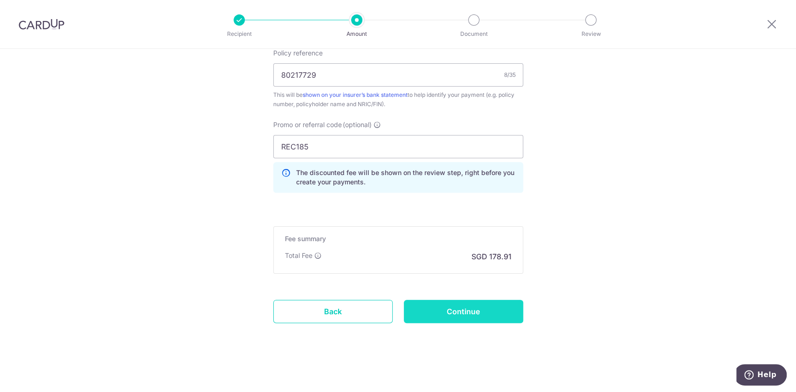
click at [434, 310] on input "Continue" at bounding box center [463, 311] width 119 height 23
type input "Create Schedule"
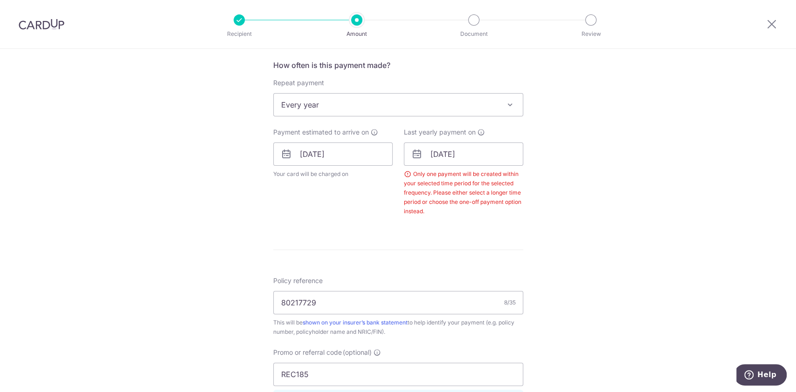
scroll to position [284, 0]
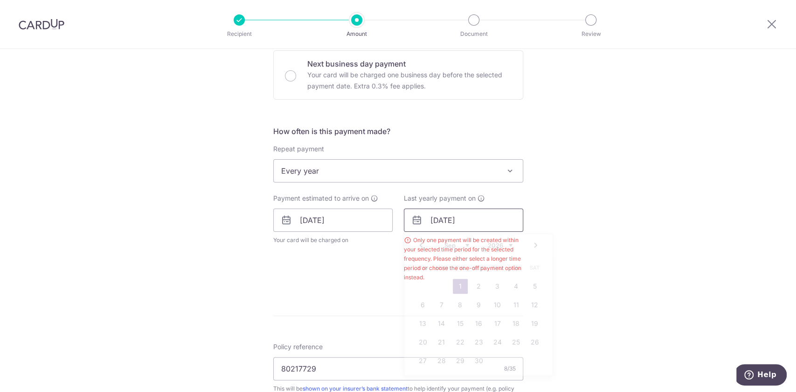
click at [428, 220] on input "01/09/2026" at bounding box center [463, 220] width 119 height 23
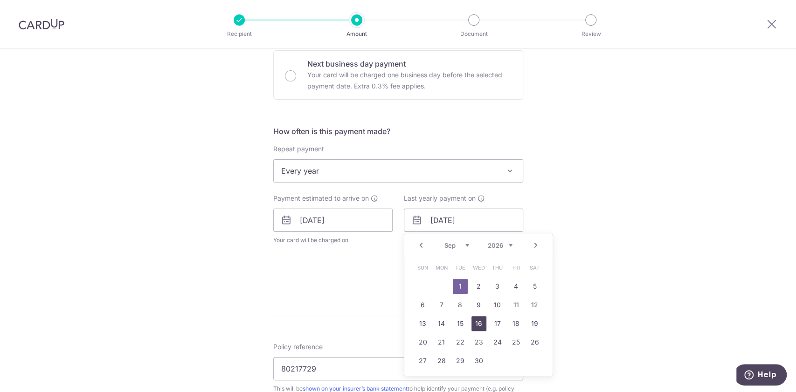
click at [474, 322] on link "16" at bounding box center [478, 324] width 15 height 15
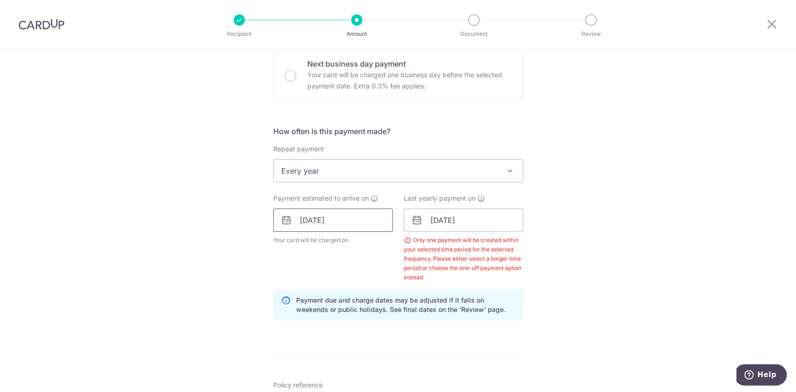
click at [368, 220] on input "[DATE]" at bounding box center [332, 220] width 119 height 23
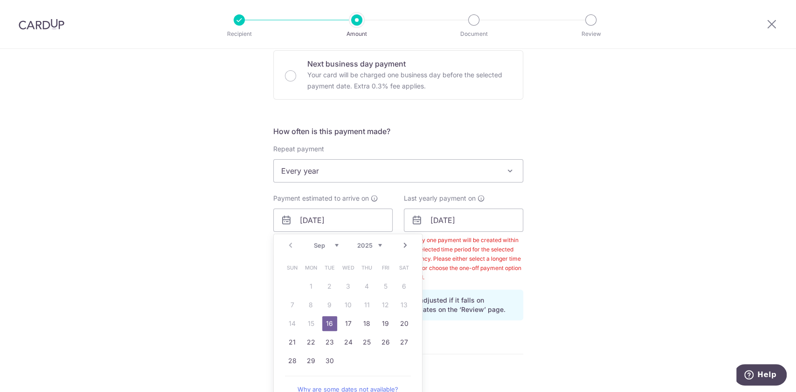
click at [551, 274] on div "Tell us more about your payment Enter payment amount SGD 6,881.23 6881.23 Selec…" at bounding box center [398, 245] width 796 height 961
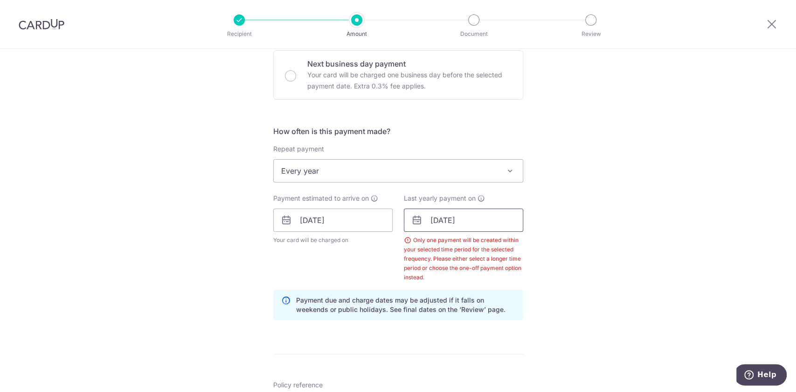
click at [480, 221] on input "16/09/2026" at bounding box center [463, 220] width 119 height 23
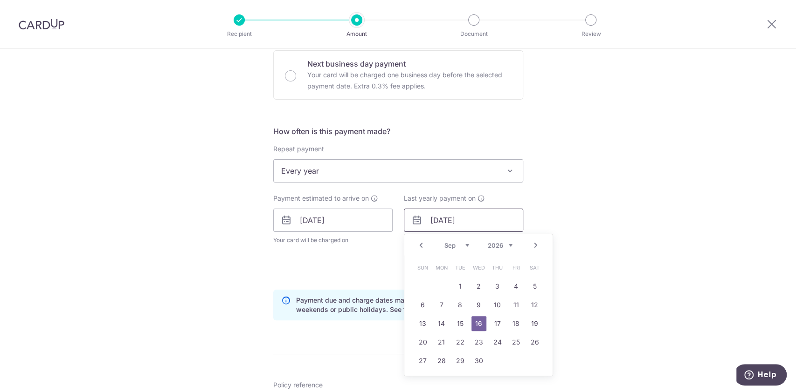
click at [480, 221] on input "16/09/2026" at bounding box center [463, 220] width 119 height 23
click at [506, 244] on select "2025 2026 2027 2028 2029 2030 2031 2032 2033 2034 2035" at bounding box center [500, 245] width 25 height 7
click at [576, 162] on div "Tell us more about your payment Enter payment amount SGD 6,881.23 6881.23 Selec…" at bounding box center [398, 245] width 796 height 961
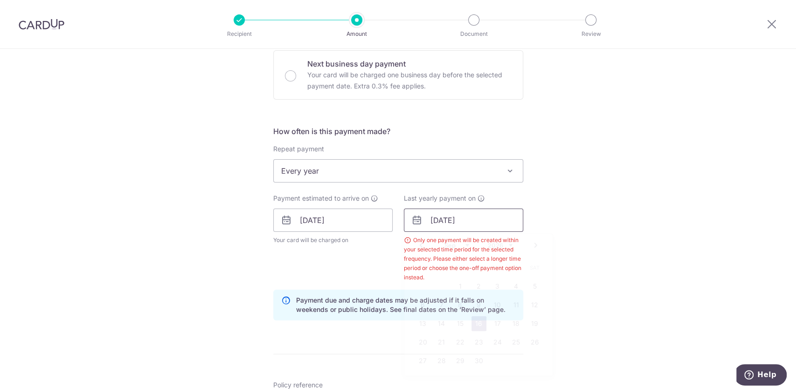
click at [461, 219] on input "16/09/2026" at bounding box center [463, 220] width 119 height 23
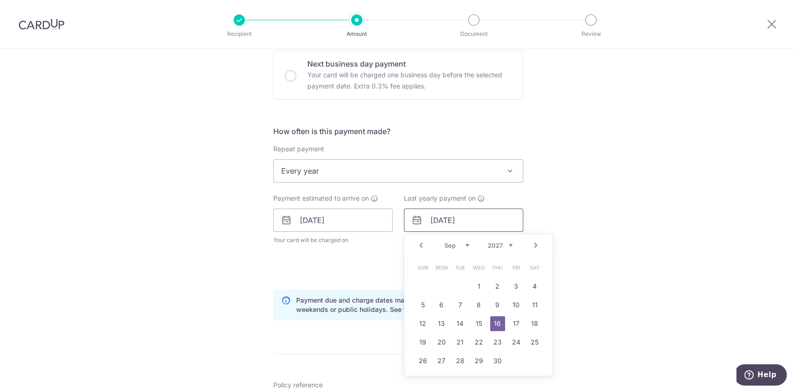
type input "16/09/2027"
click at [638, 235] on div "Tell us more about your payment Enter payment amount SGD 6,881.23 6881.23 Selec…" at bounding box center [398, 245] width 796 height 961
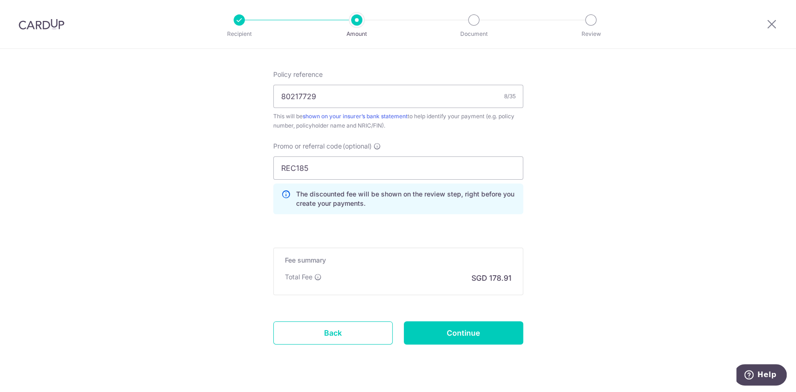
scroll to position [616, 0]
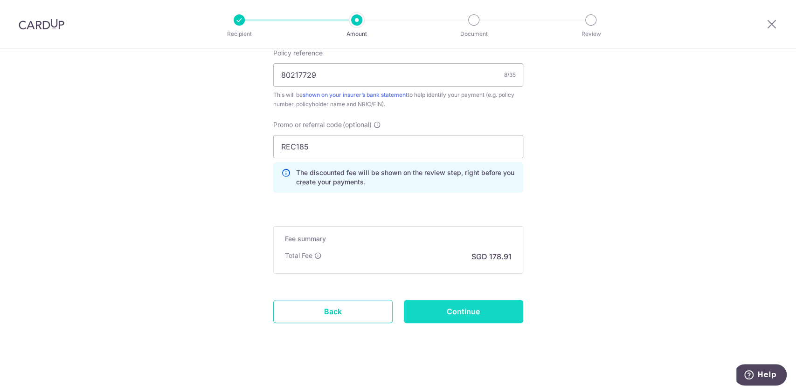
click at [497, 309] on input "Continue" at bounding box center [463, 311] width 119 height 23
type input "Create Schedule"
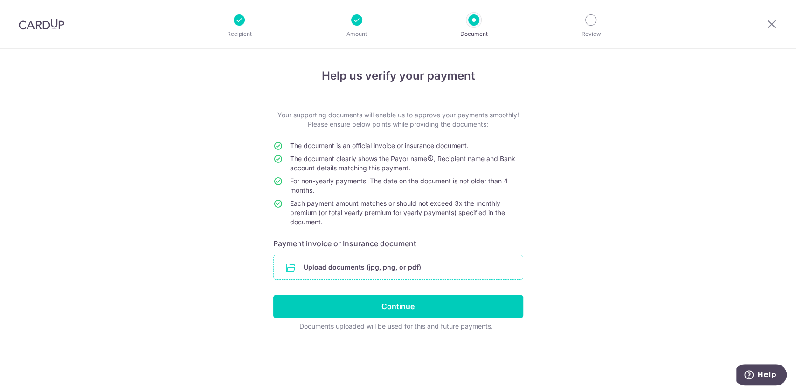
click at [286, 269] on input "file" at bounding box center [398, 267] width 249 height 24
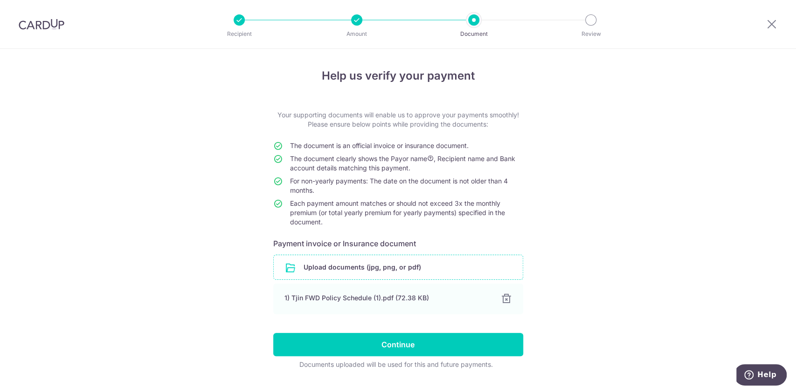
click at [399, 266] on input "file" at bounding box center [398, 267] width 249 height 24
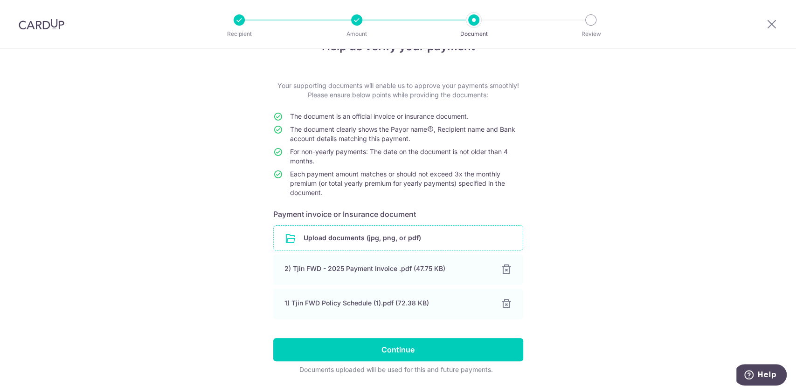
scroll to position [55, 0]
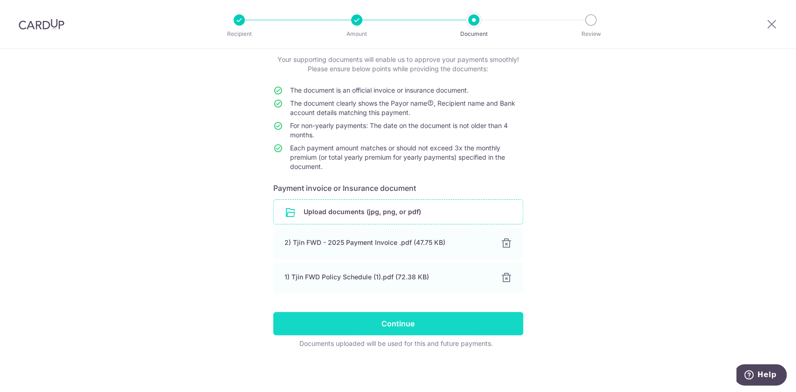
click at [430, 320] on input "Continue" at bounding box center [398, 323] width 250 height 23
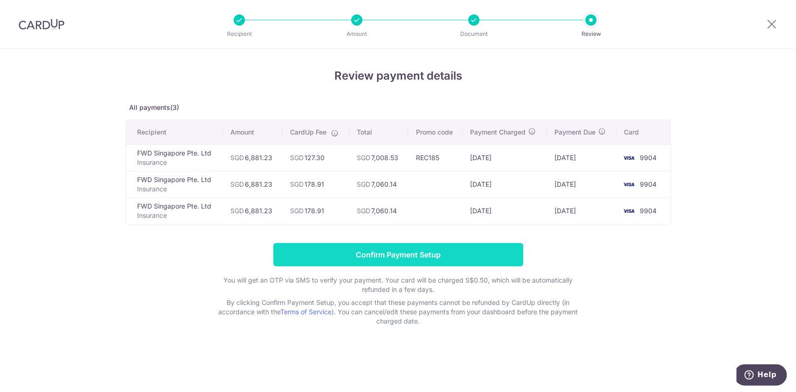
click at [442, 255] on input "Confirm Payment Setup" at bounding box center [398, 254] width 250 height 23
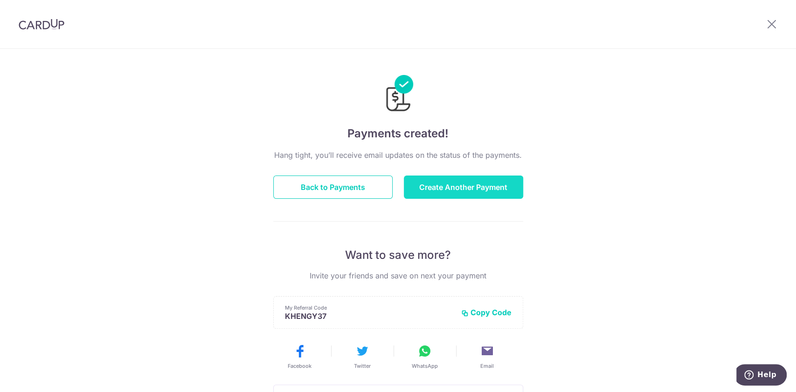
click at [472, 189] on button "Create Another Payment" at bounding box center [463, 187] width 119 height 23
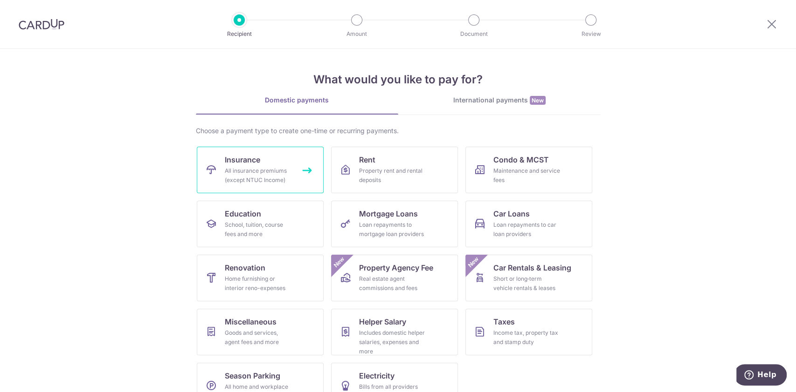
click at [253, 167] on div "All insurance premiums (except NTUC Income)" at bounding box center [258, 175] width 67 height 19
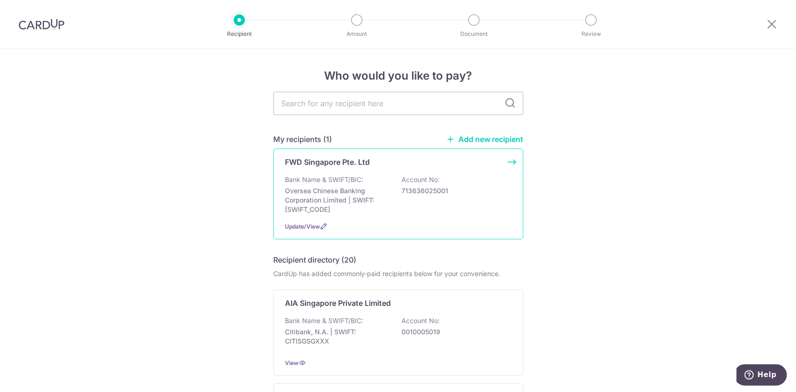
click at [504, 163] on div "FWD Singapore Pte. Ltd Bank Name & SWIFT/BIC: Oversea Chinese Banking Corporati…" at bounding box center [398, 194] width 250 height 91
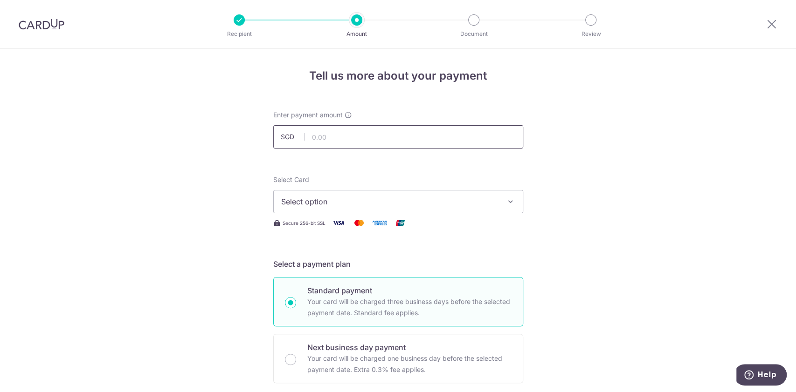
click at [388, 138] on input "text" at bounding box center [398, 136] width 250 height 23
type input "3,265.21"
click at [492, 200] on span "Select option" at bounding box center [389, 201] width 217 height 11
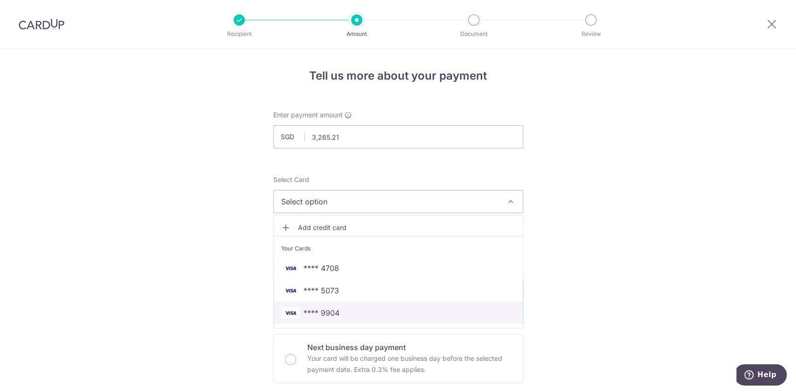
drag, startPoint x: 397, startPoint y: 315, endPoint x: 429, endPoint y: 306, distance: 33.4
click at [397, 315] on span "**** 9904" at bounding box center [398, 313] width 234 height 11
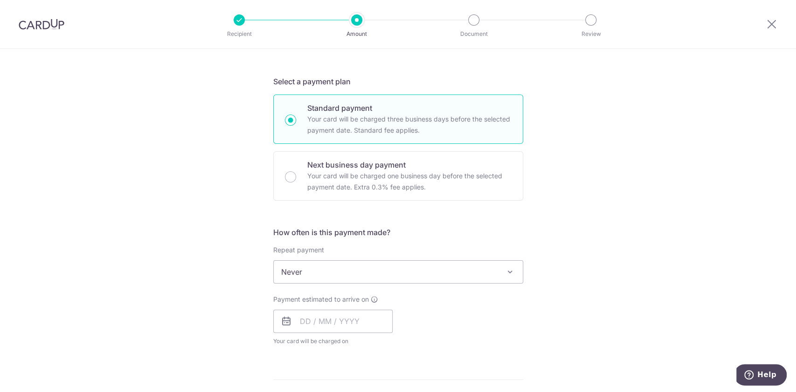
scroll to position [248, 0]
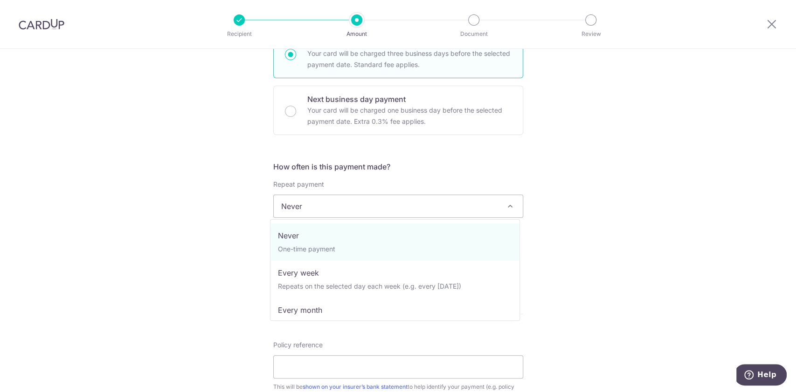
click at [508, 201] on span at bounding box center [509, 206] width 11 height 11
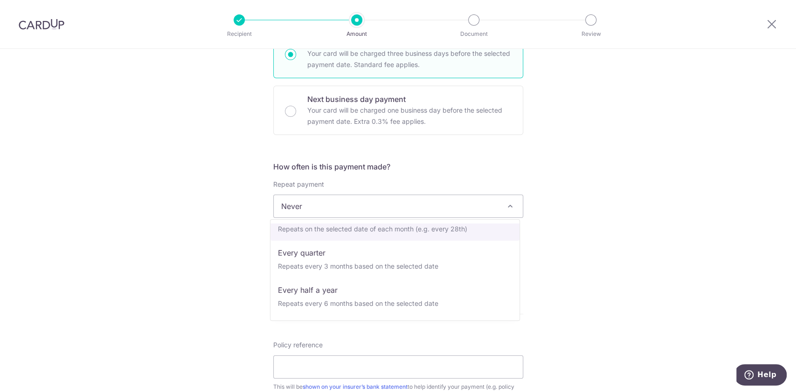
scroll to position [131, 0]
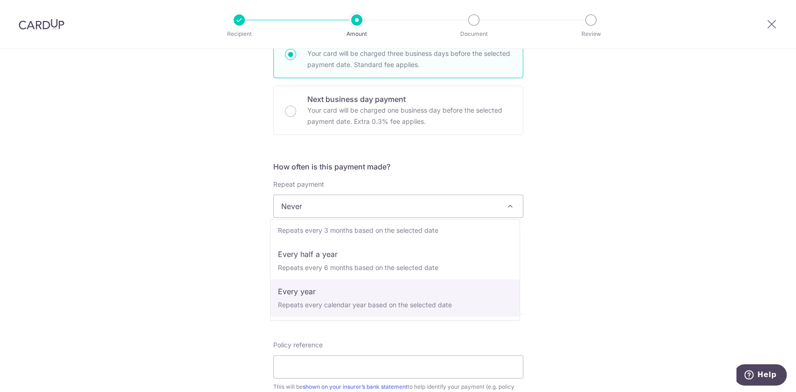
select select "6"
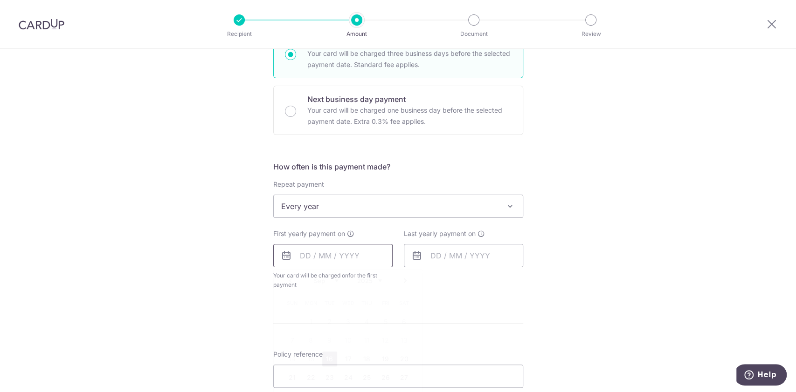
click at [298, 255] on input "text" at bounding box center [332, 255] width 119 height 23
click at [329, 360] on link "16" at bounding box center [329, 359] width 15 height 15
type input "[DATE]"
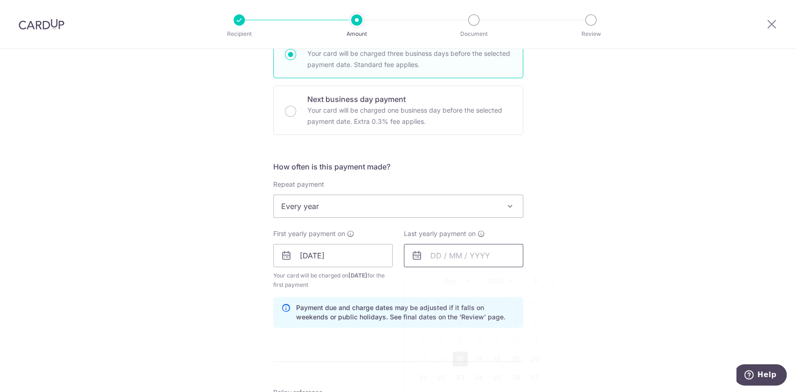
click at [437, 259] on input "text" at bounding box center [463, 255] width 119 height 23
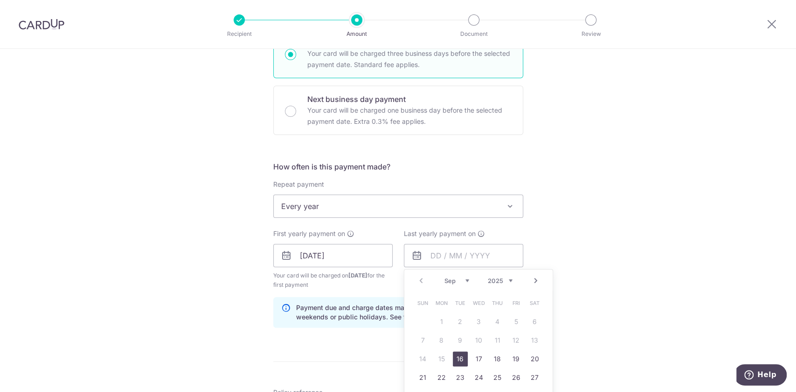
click at [506, 282] on select "2025 2026 2027 2028 2029 2030 2031 2032 2033 2034 2035" at bounding box center [500, 280] width 25 height 7
click at [508, 277] on select "2025 2026 2027 2028 2029 2030 2031 2032 2033 2034 2035" at bounding box center [500, 280] width 25 height 7
click at [495, 358] on link "16" at bounding box center [497, 359] width 15 height 15
type input "[DATE]"
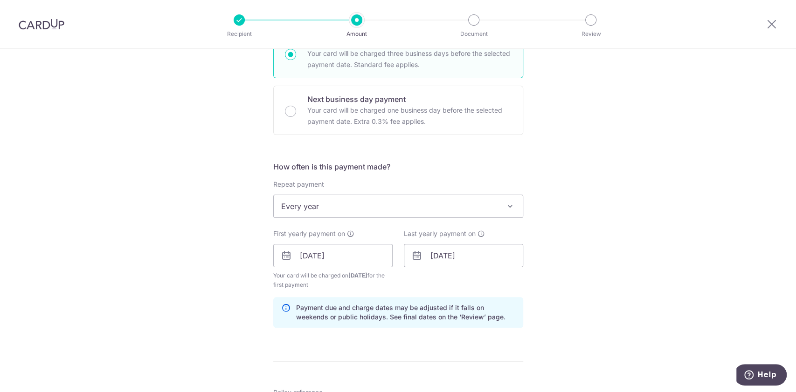
click at [613, 286] on div "Tell us more about your payment Enter payment amount SGD 3,265.21 3265.21 Selec…" at bounding box center [398, 245] width 796 height 891
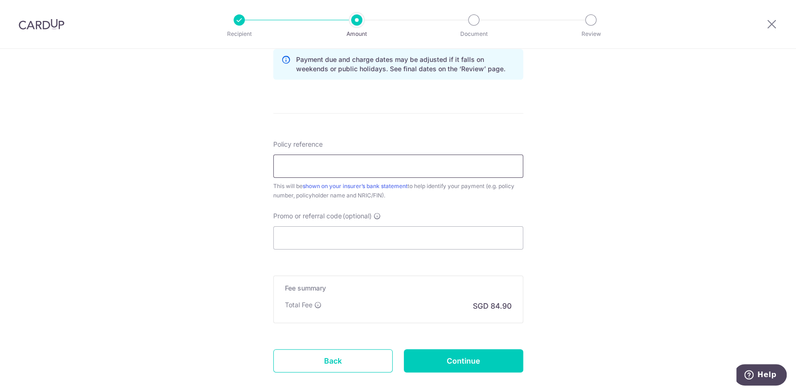
click at [316, 168] on input "Policy reference" at bounding box center [398, 166] width 250 height 23
type input "80217761"
click at [333, 239] on input "Promo or referral code (optional)" at bounding box center [398, 238] width 250 height 23
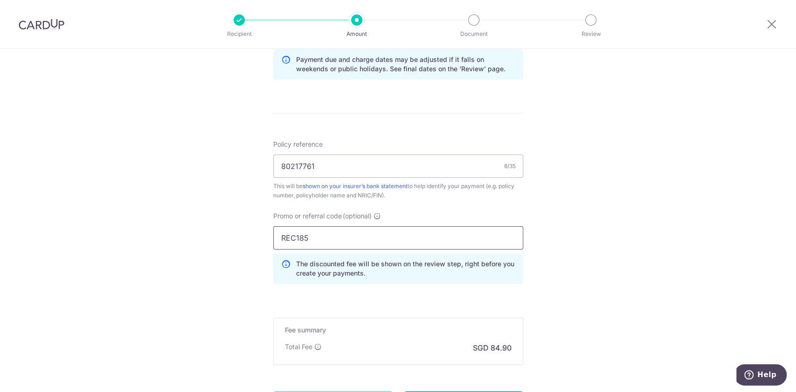
type input "REC185"
click at [646, 273] on div "Tell us more about your payment Enter payment amount SGD 3,265.21 3265.21 Selec…" at bounding box center [398, 18] width 796 height 933
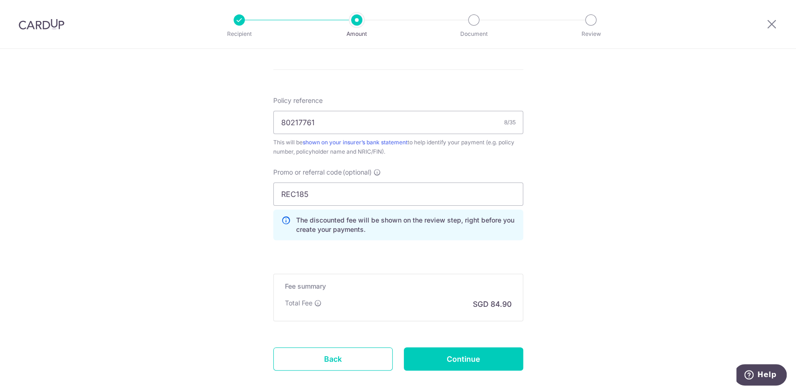
scroll to position [588, 0]
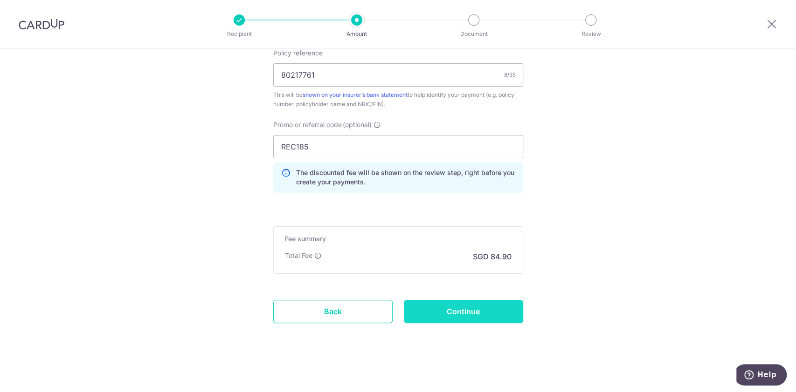
click at [466, 313] on input "Continue" at bounding box center [463, 311] width 119 height 23
type input "Create Schedule"
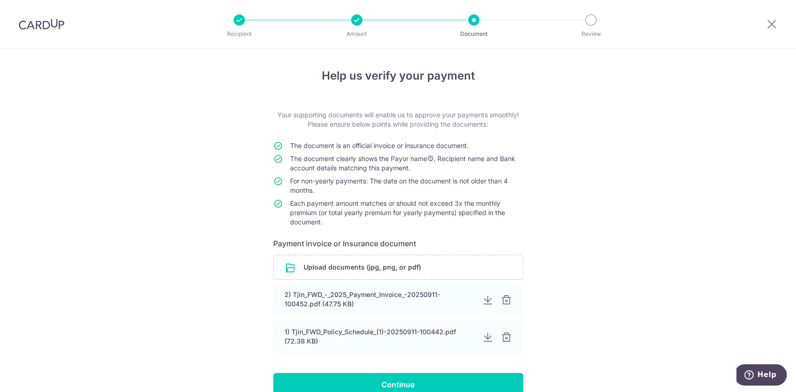
click at [46, 22] on img at bounding box center [42, 24] width 46 height 11
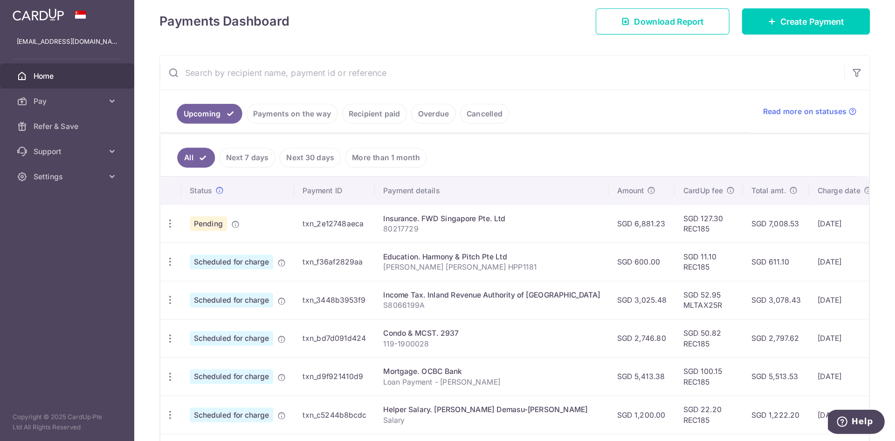
scroll to position [124, 0]
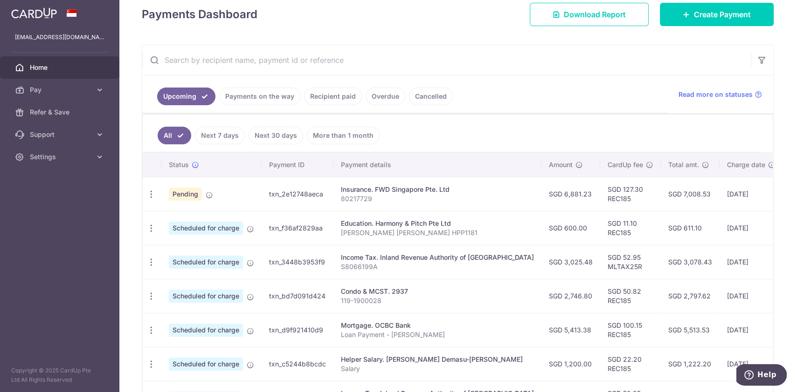
click at [365, 151] on div "All Next 7 days Next 30 days More than 1 month" at bounding box center [458, 134] width 630 height 38
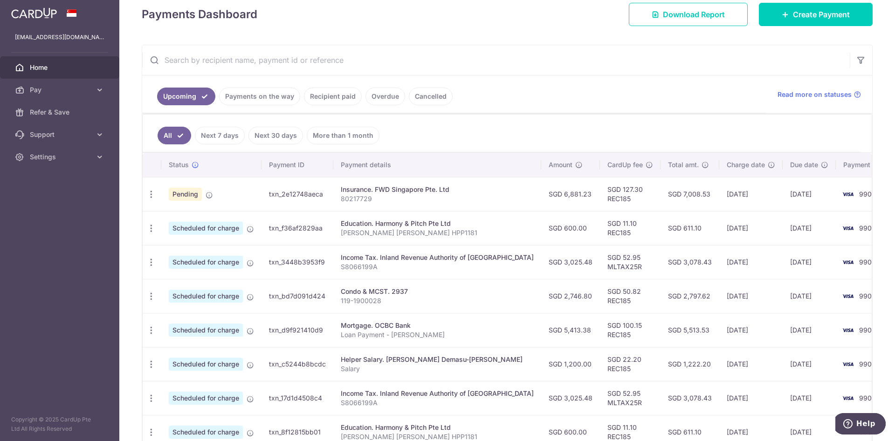
scroll to position [136, 0]
click at [151, 191] on icon "button" at bounding box center [151, 194] width 10 height 10
click at [184, 226] on link "Update payment" at bounding box center [191, 219] width 97 height 22
radio input "true"
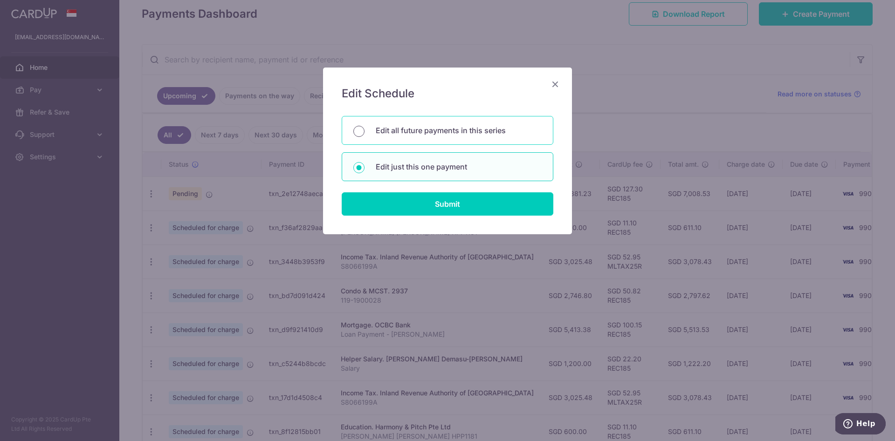
click at [362, 132] on input "Edit all future payments in this series" at bounding box center [358, 131] width 11 height 11
radio input "true"
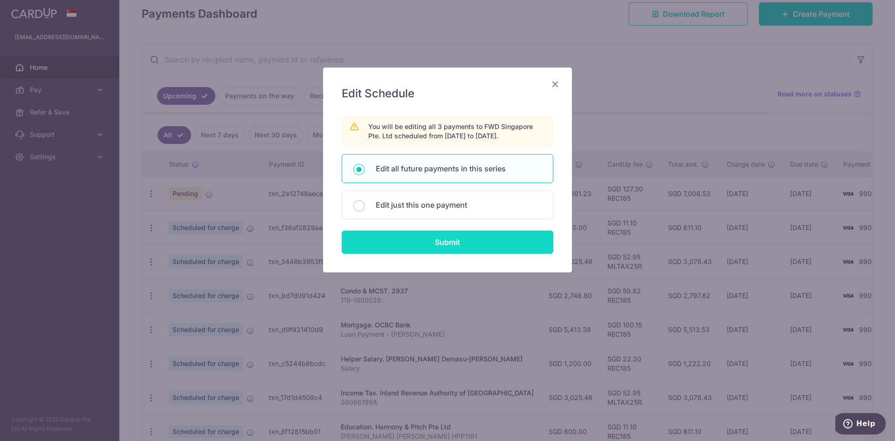
click at [420, 246] on input "Submit" at bounding box center [448, 242] width 212 height 23
radio input "true"
type input "6,881.23"
type input "80217729"
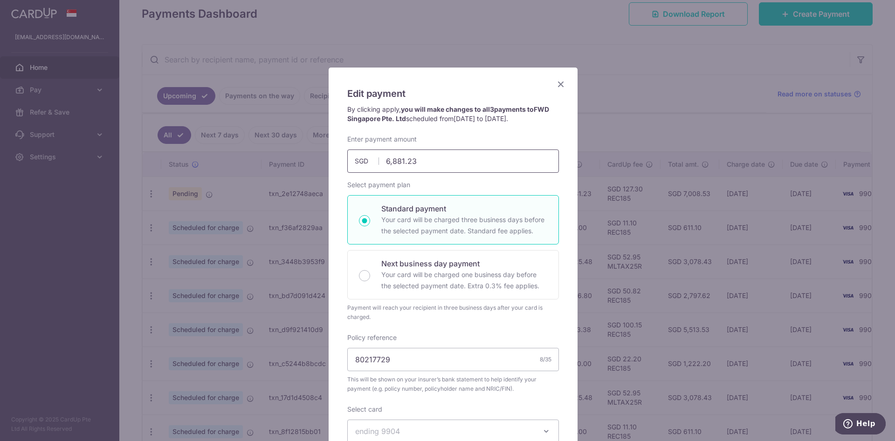
click at [436, 165] on input "6,881.23" at bounding box center [453, 161] width 212 height 23
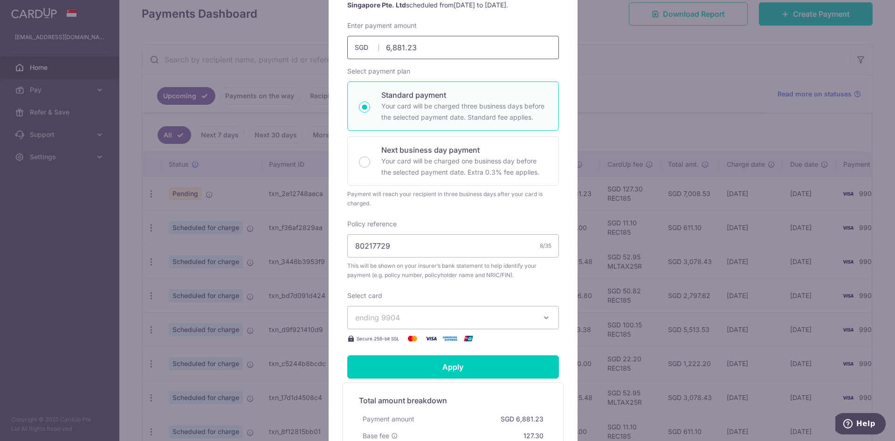
scroll to position [0, 0]
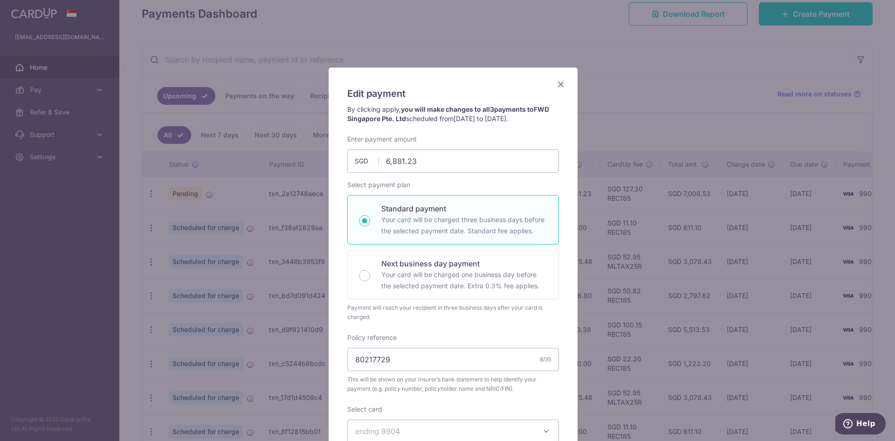
type input "6,881.23"
click at [558, 85] on icon "Close" at bounding box center [560, 84] width 11 height 12
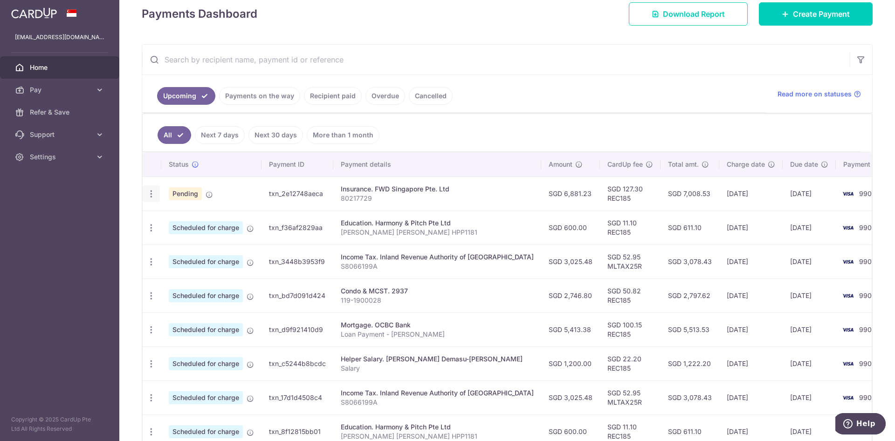
click at [152, 190] on icon "button" at bounding box center [151, 194] width 10 height 10
click at [208, 240] on span "Cancel payment" at bounding box center [201, 242] width 62 height 11
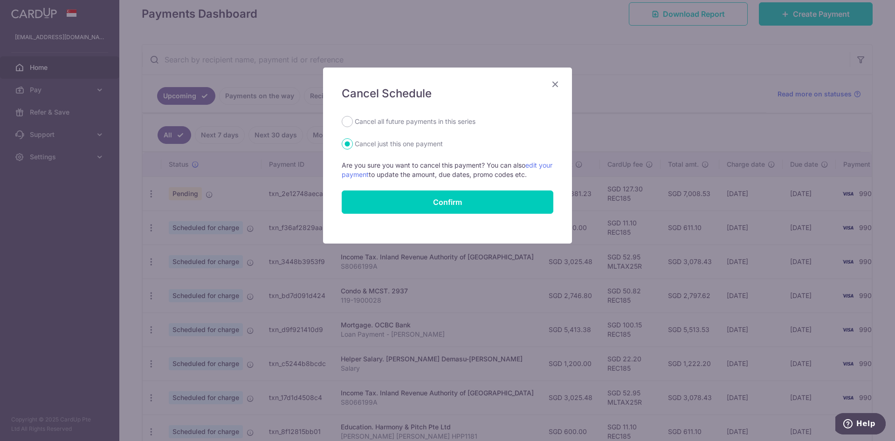
click at [423, 124] on label "Cancel all future payments in this series" at bounding box center [415, 121] width 121 height 11
click at [353, 124] on input "Cancel all future payments in this series" at bounding box center [347, 121] width 11 height 11
radio input "true"
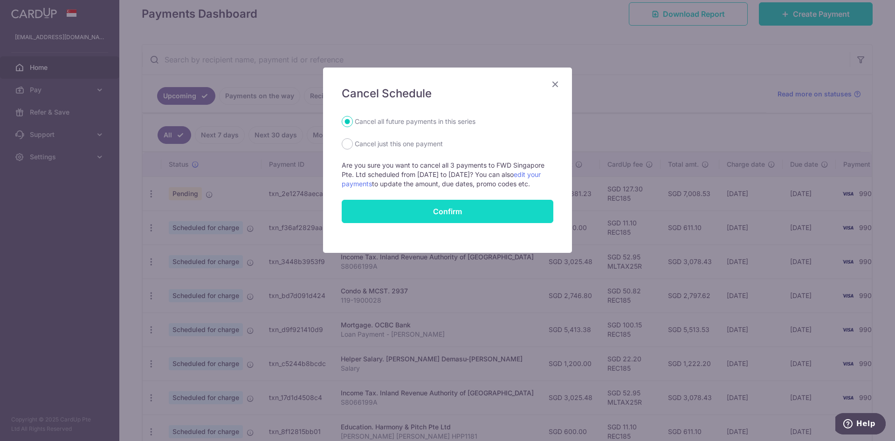
click at [453, 223] on button "Confirm" at bounding box center [448, 211] width 212 height 23
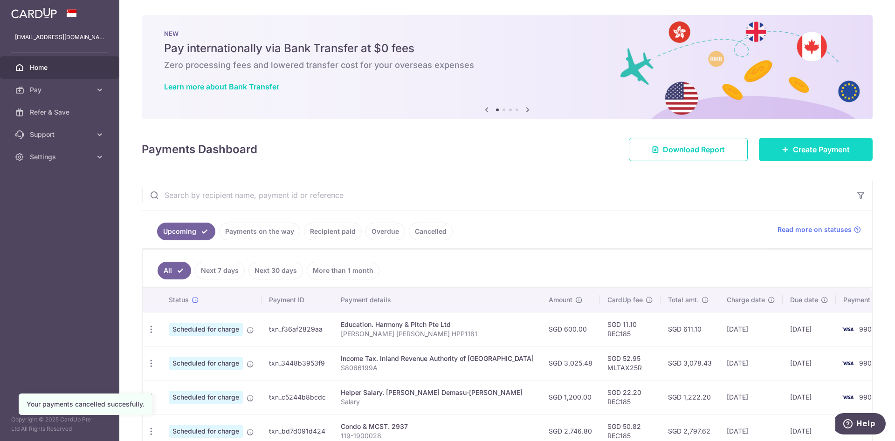
click at [802, 151] on span "Create Payment" at bounding box center [821, 149] width 57 height 11
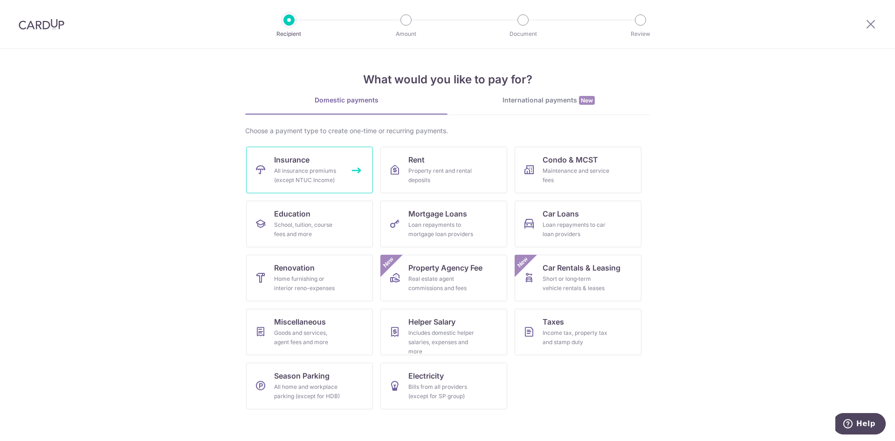
click at [311, 169] on div "All insurance premiums (except NTUC Income)" at bounding box center [307, 175] width 67 height 19
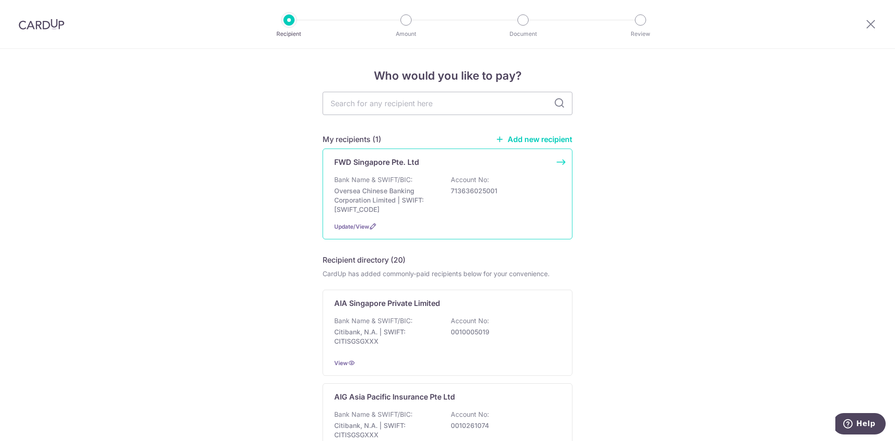
click at [407, 190] on p "Oversea Chinese Banking Corporation Limited | SWIFT: [SWIFT_CODE]" at bounding box center [386, 200] width 104 height 28
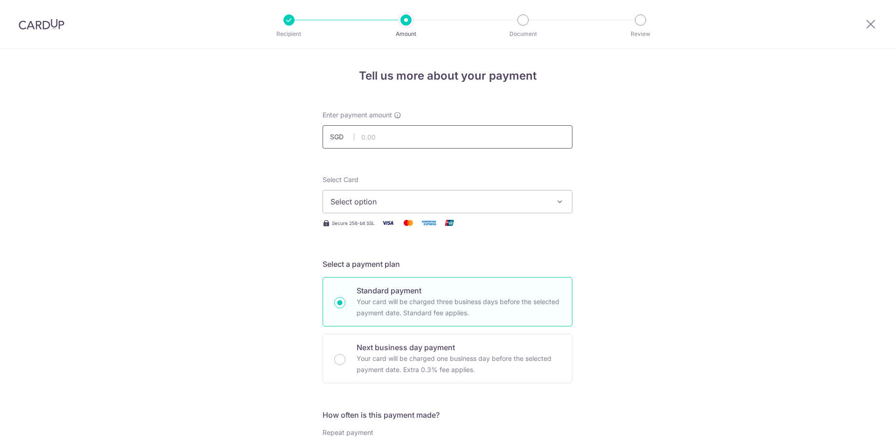
click at [415, 139] on input "text" at bounding box center [448, 136] width 250 height 23
type input "10,146.44"
click at [503, 195] on button "Select option" at bounding box center [448, 201] width 250 height 23
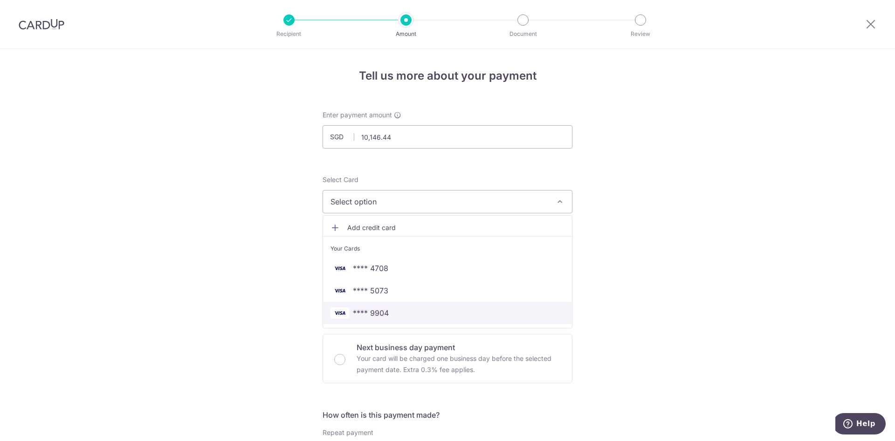
click at [439, 311] on span "**** 9904" at bounding box center [447, 313] width 234 height 11
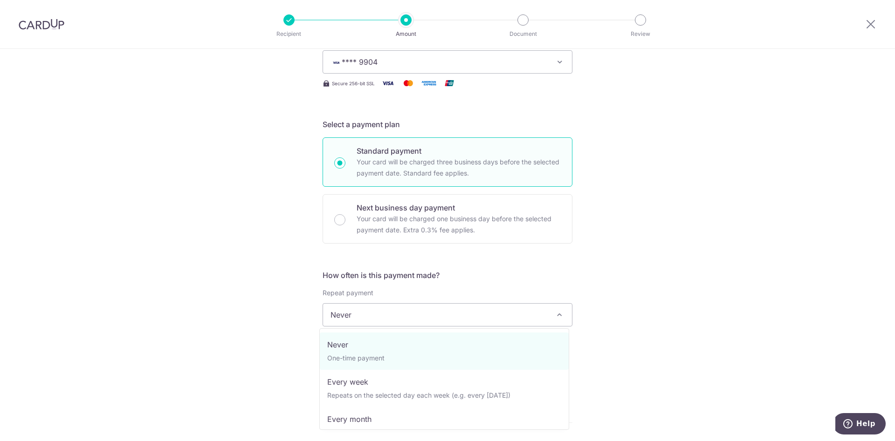
click at [473, 319] on span "Never" at bounding box center [447, 315] width 249 height 22
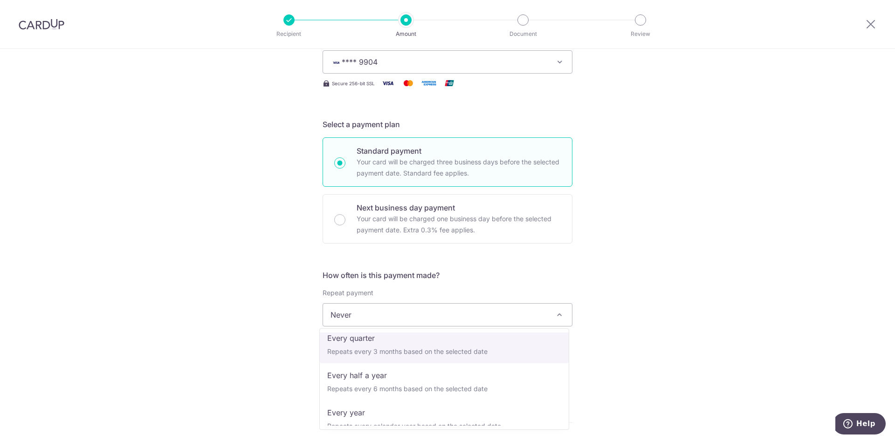
scroll to position [131, 0]
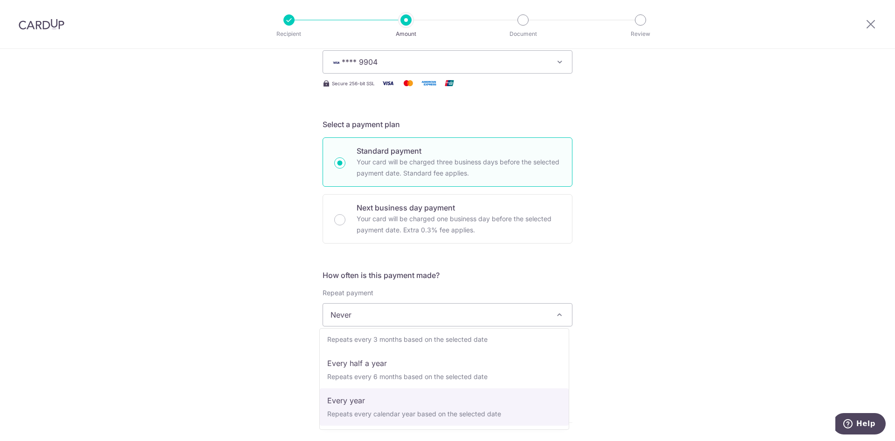
select select "6"
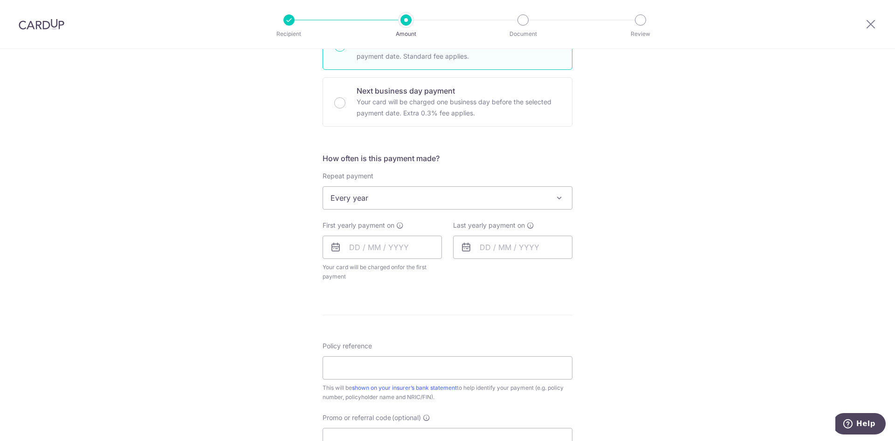
scroll to position [280, 0]
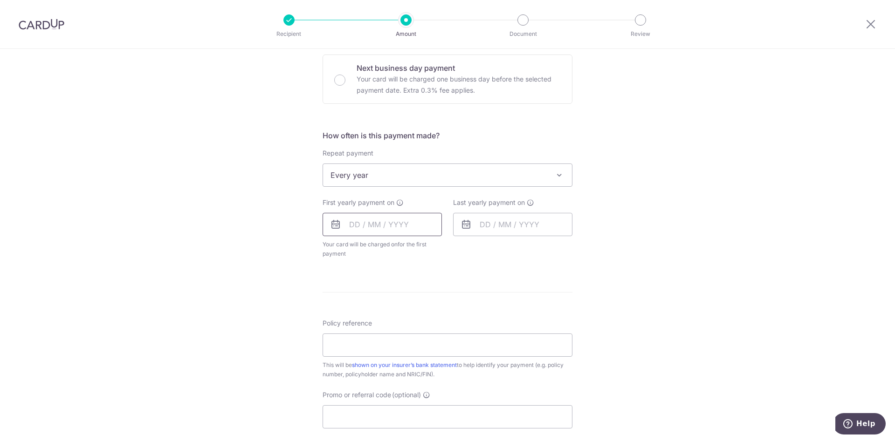
click at [344, 225] on input "text" at bounding box center [382, 224] width 119 height 23
click at [376, 330] on link "16" at bounding box center [379, 328] width 15 height 15
type input "[DATE]"
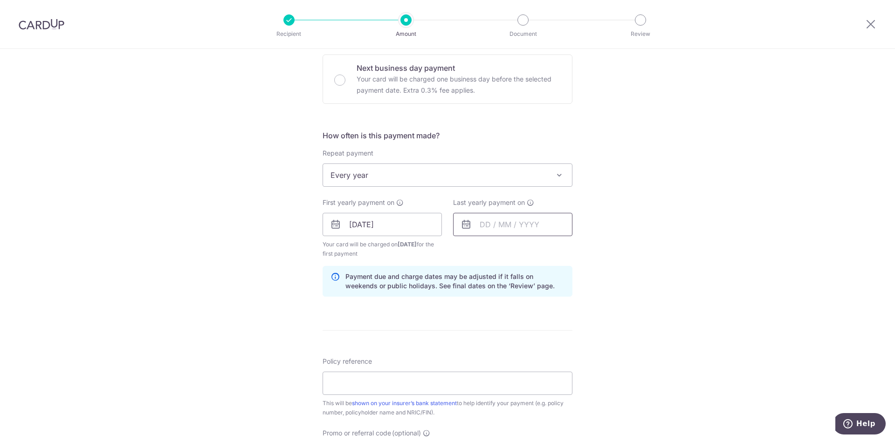
click at [478, 227] on input "text" at bounding box center [512, 224] width 119 height 23
click at [545, 249] on select "2025 2026 2027 2028 2029 2030 2031 2032 2033 2034 2035" at bounding box center [549, 249] width 25 height 7
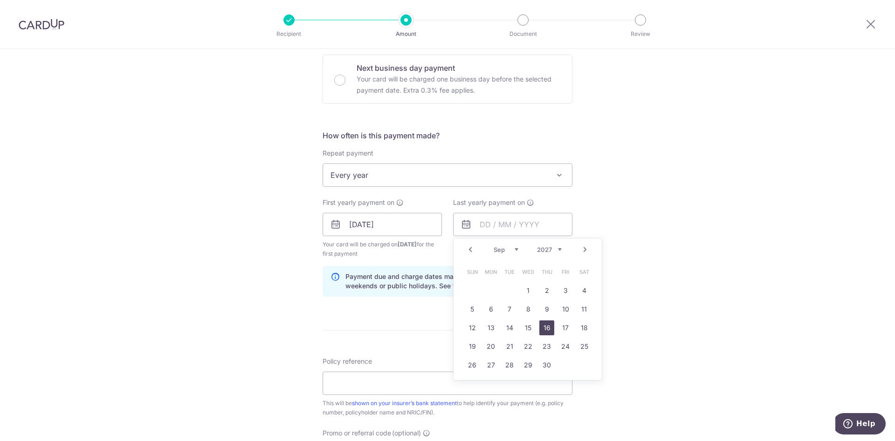
click at [543, 329] on link "16" at bounding box center [546, 328] width 15 height 15
type input "[DATE]"
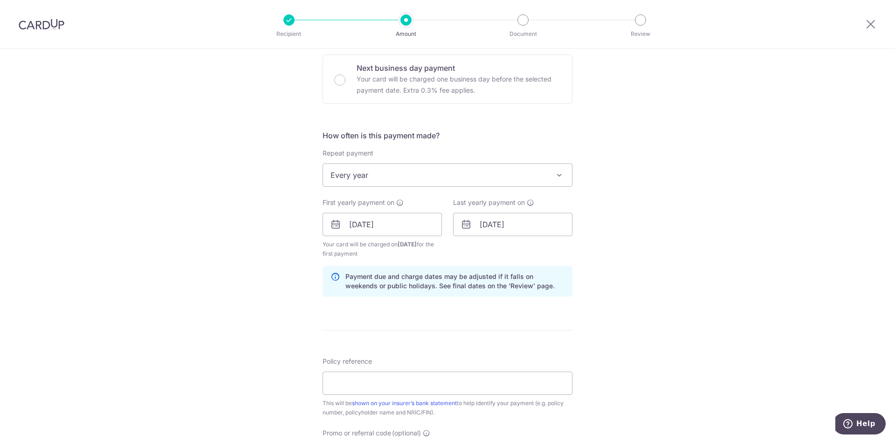
click at [636, 315] on div "Tell us more about your payment Enter payment amount SGD 10,146.44 10146.44 Sel…" at bounding box center [447, 214] width 895 height 891
click at [401, 381] on input "Policy reference" at bounding box center [448, 383] width 250 height 23
type input "80217729"
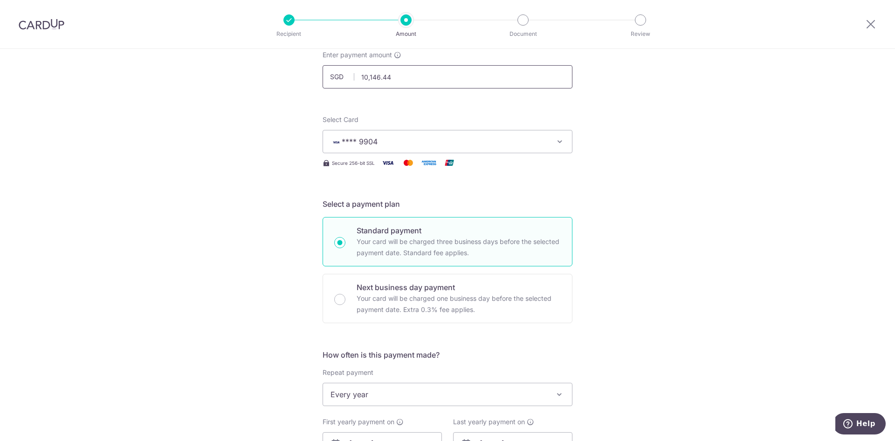
drag, startPoint x: 406, startPoint y: 67, endPoint x: 300, endPoint y: 56, distance: 106.8
click at [300, 56] on div "Tell us more about your payment Enter payment amount SGD 10,146.44 10146.44 Sel…" at bounding box center [447, 434] width 895 height 891
click at [689, 172] on div "Tell us more about your payment Enter payment amount SGD 6881.23 10146.44 Selec…" at bounding box center [447, 437] width 895 height 891
type input "6,881.23"
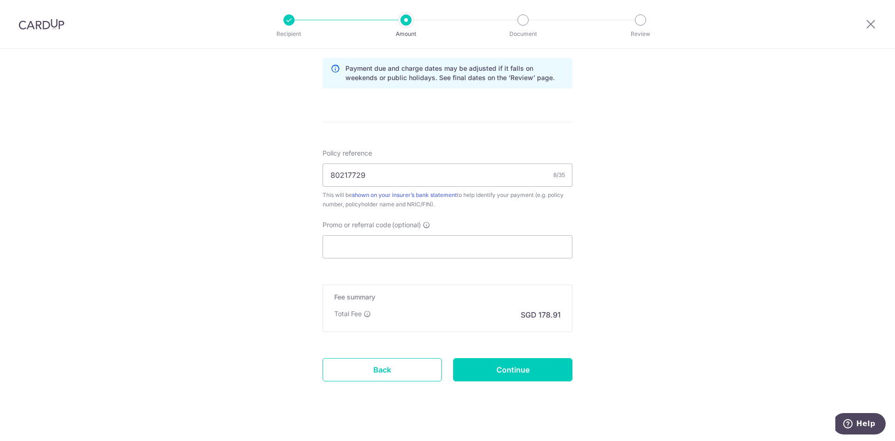
scroll to position [498, 0]
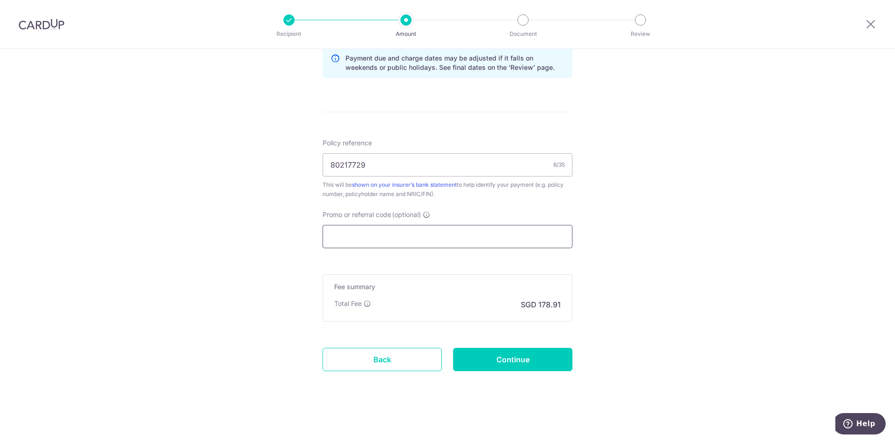
click at [452, 237] on input "Promo or referral code (optional)" at bounding box center [448, 236] width 250 height 23
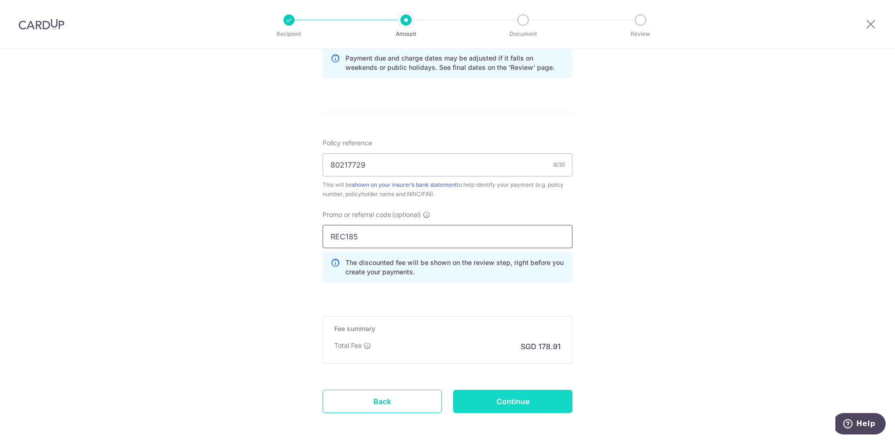
type input "REC185"
drag, startPoint x: 524, startPoint y: 402, endPoint x: 529, endPoint y: 398, distance: 6.3
click at [524, 402] on input "Continue" at bounding box center [512, 401] width 119 height 23
type input "Create Schedule"
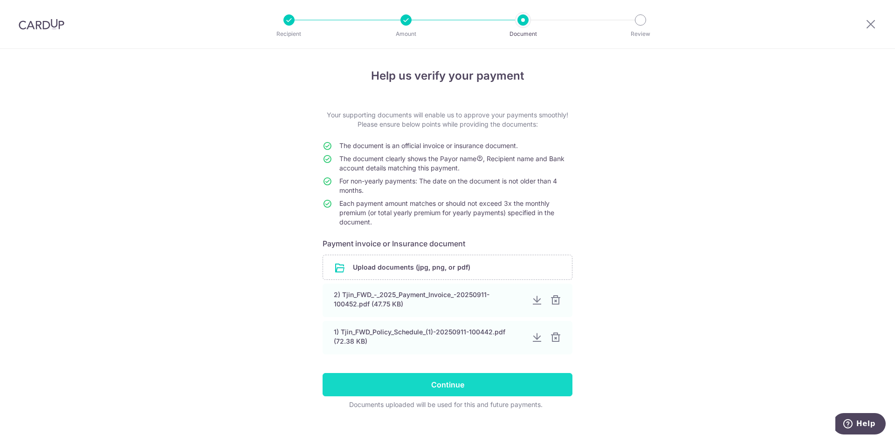
click at [451, 387] on input "Continue" at bounding box center [448, 384] width 250 height 23
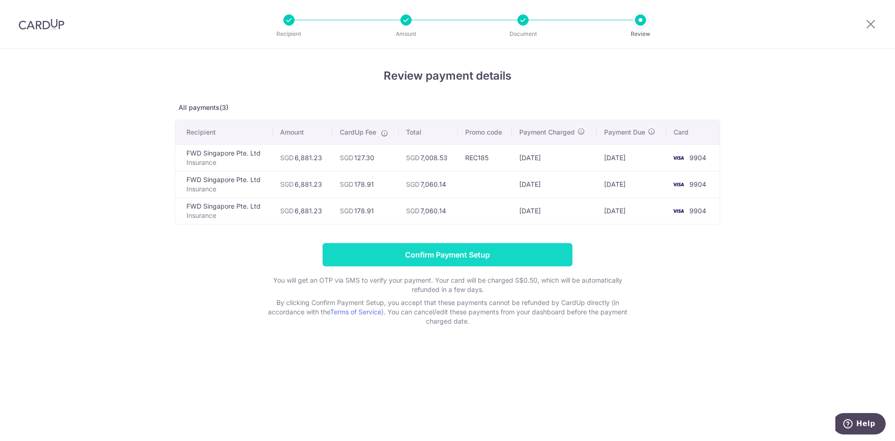
click at [488, 258] on input "Confirm Payment Setup" at bounding box center [448, 254] width 250 height 23
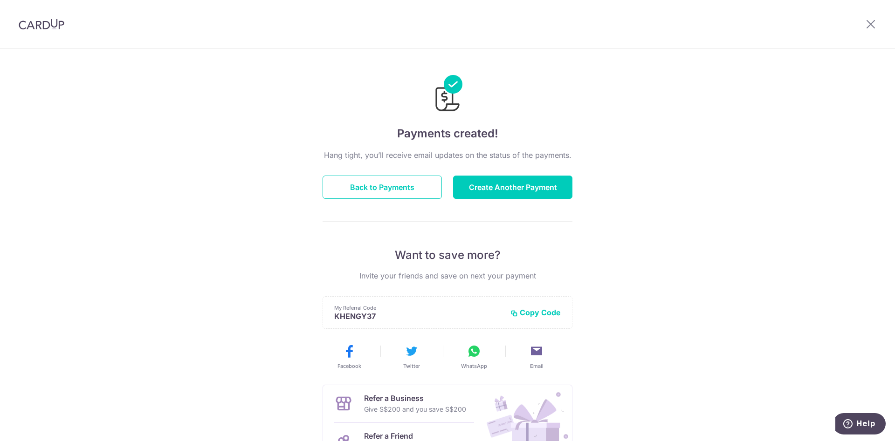
click at [31, 27] on img at bounding box center [42, 24] width 46 height 11
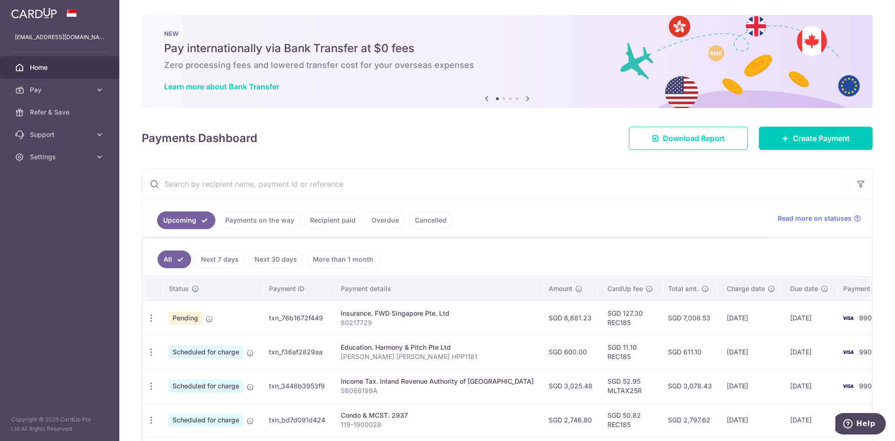
click at [40, 5] on link at bounding box center [33, 12] width 53 height 17
click at [31, 15] on img at bounding box center [34, 12] width 46 height 11
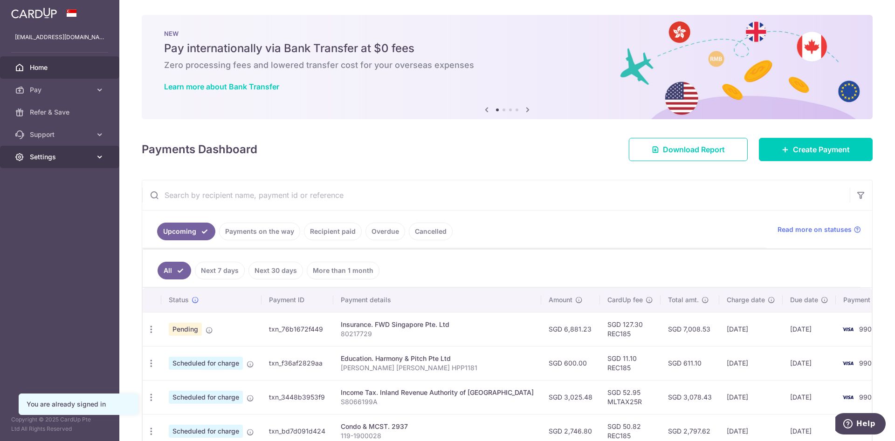
click at [83, 152] on span "Settings" at bounding box center [61, 156] width 62 height 9
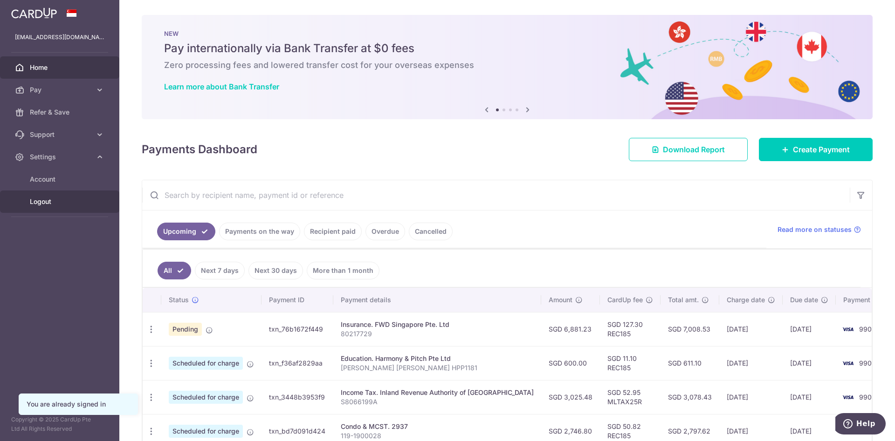
click at [52, 198] on span "Logout" at bounding box center [61, 201] width 62 height 9
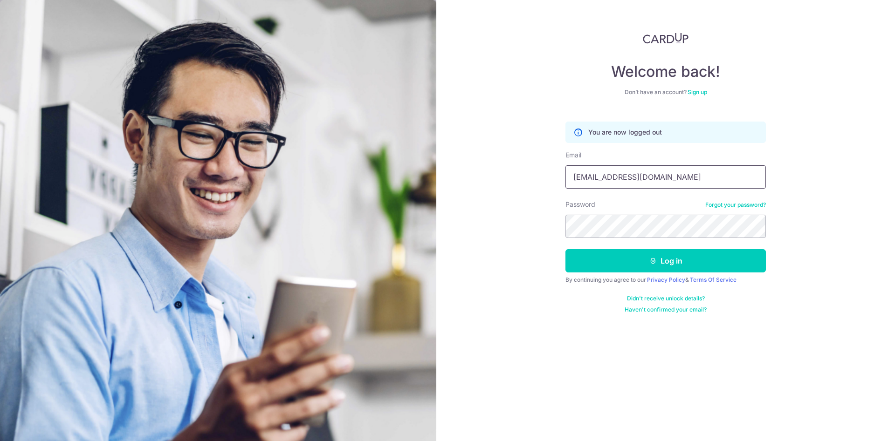
click at [672, 181] on input "[EMAIL_ADDRESS][DOMAIN_NAME]" at bounding box center [665, 176] width 200 height 23
type input "[EMAIL_ADDRESS][DOMAIN_NAME]"
click at [690, 257] on button "Log in" at bounding box center [665, 260] width 200 height 23
